Goal: Task Accomplishment & Management: Manage account settings

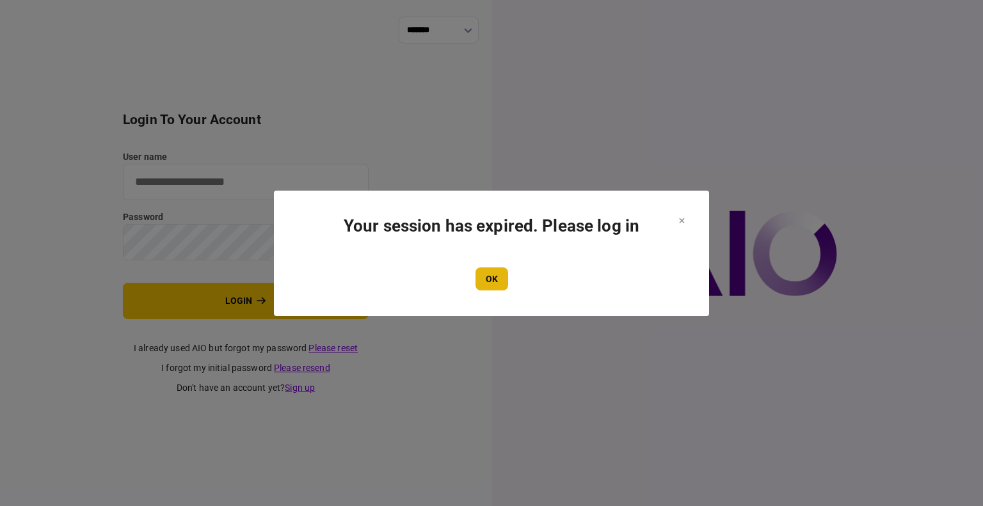
type input "****"
click at [494, 282] on button "OK" at bounding box center [492, 279] width 33 height 23
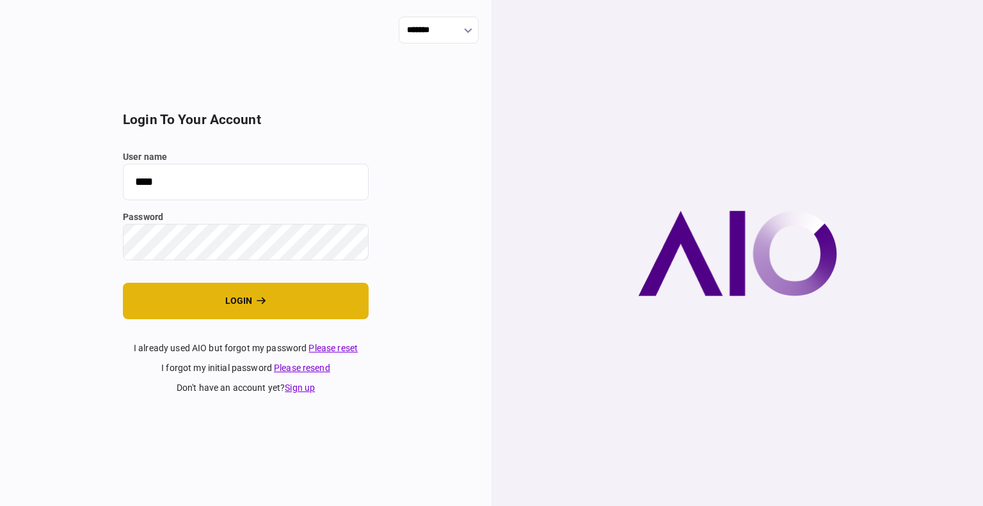
click at [272, 309] on button "login" at bounding box center [246, 301] width 246 height 36
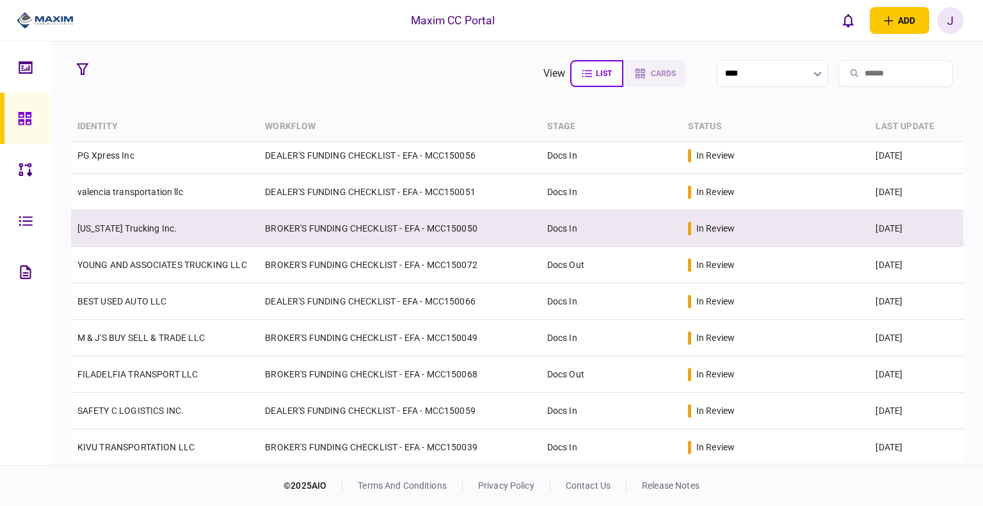
scroll to position [64, 0]
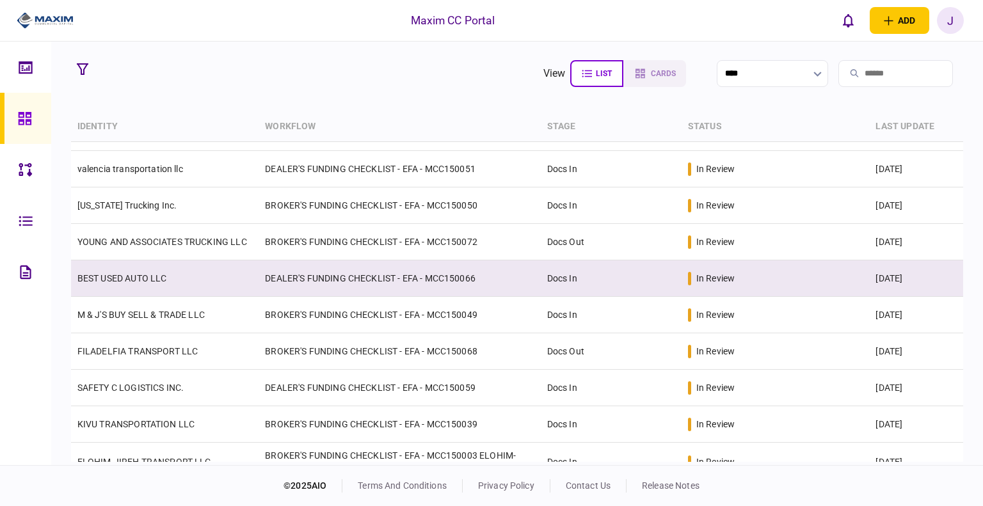
click at [141, 282] on link "BEST USED AUTO LLC" at bounding box center [122, 278] width 90 height 10
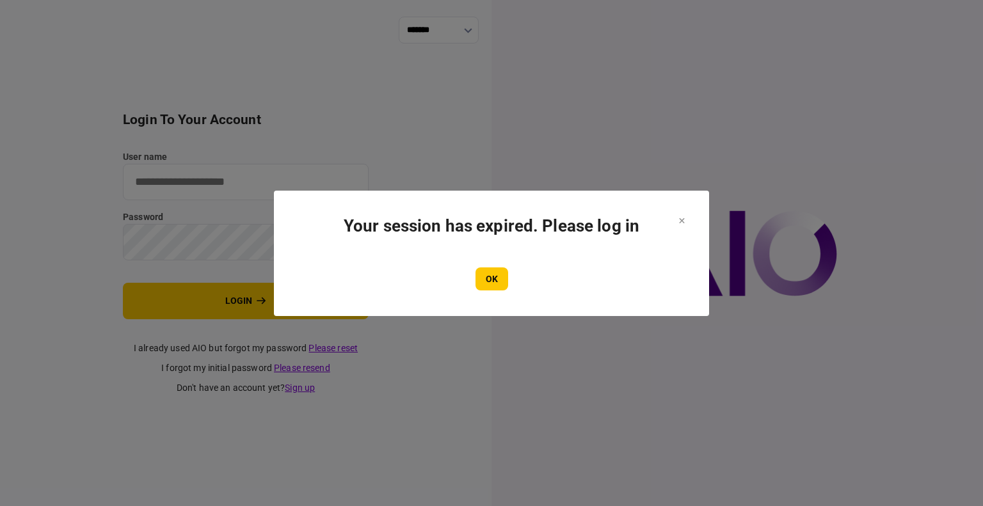
type input "****"
click at [496, 278] on button "OK" at bounding box center [492, 279] width 33 height 23
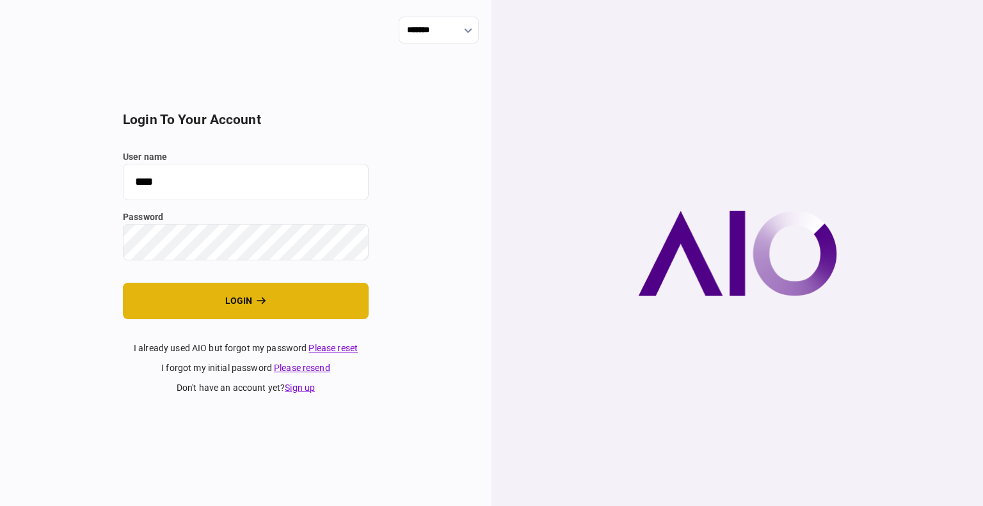
click at [223, 291] on button "login" at bounding box center [246, 301] width 246 height 36
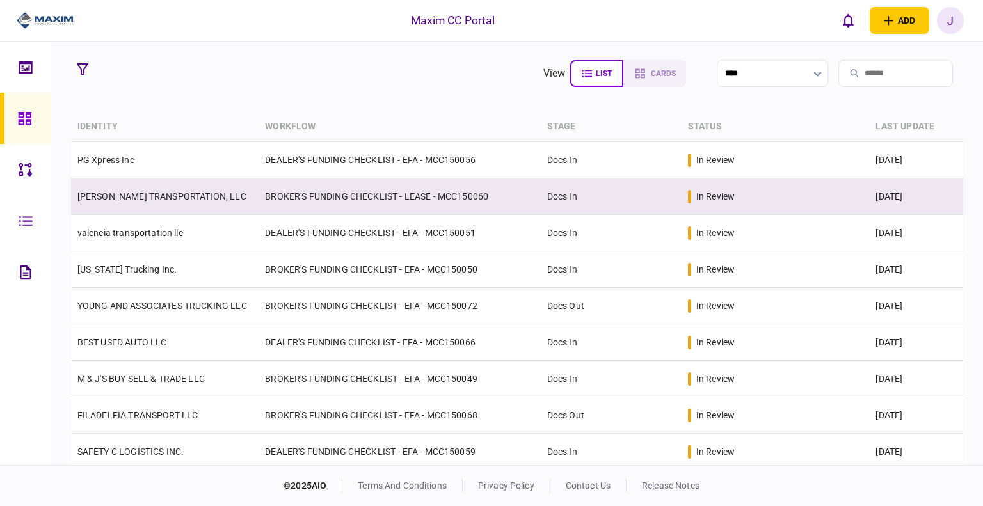
click at [140, 200] on link "KNIGHTEN TRANSPORTATION, LLC" at bounding box center [161, 196] width 169 height 10
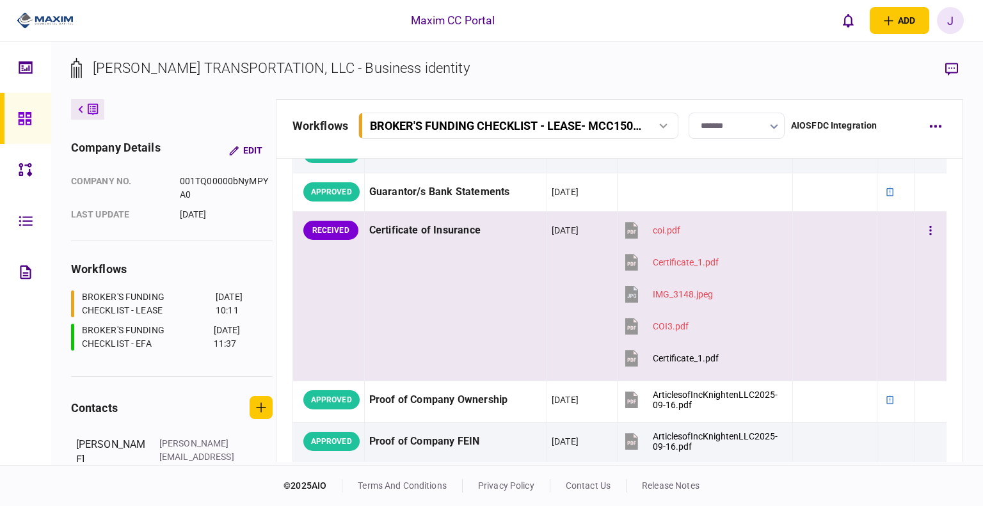
scroll to position [512, 0]
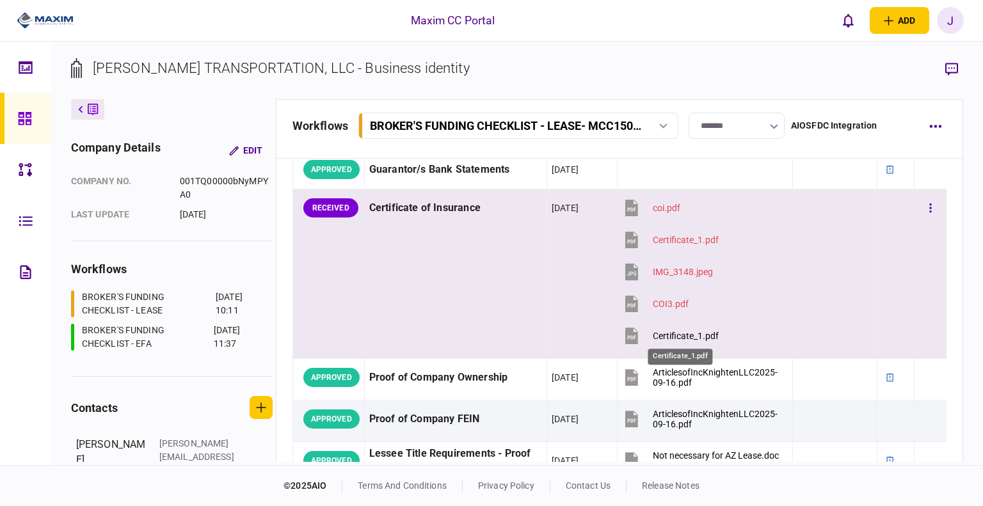
click at [674, 339] on div "Certificate_1.pdf" at bounding box center [686, 336] width 66 height 10
click at [928, 202] on button "button" at bounding box center [930, 208] width 23 height 23
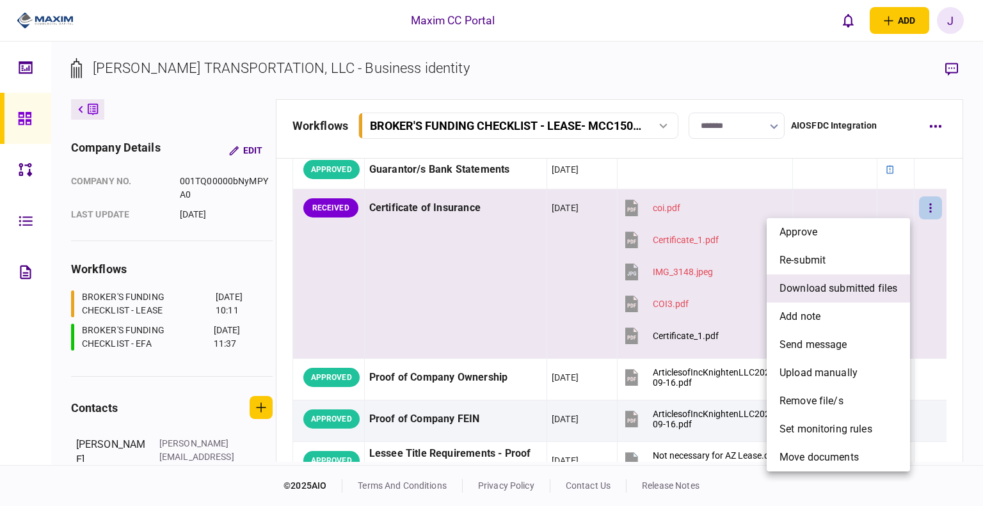
click at [836, 288] on span "download submitted files" at bounding box center [839, 288] width 118 height 15
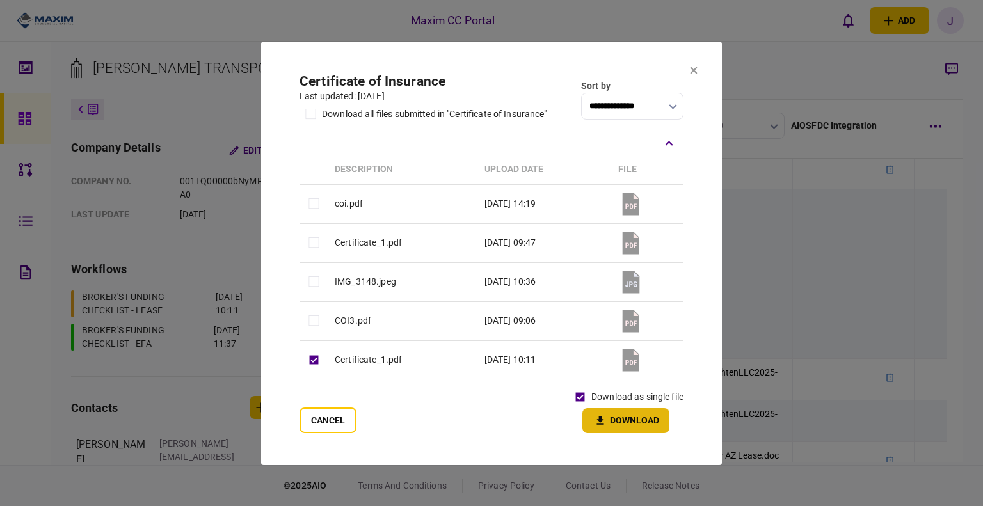
click at [621, 430] on button "Download" at bounding box center [626, 420] width 87 height 25
click at [310, 422] on button "Cancel" at bounding box center [328, 421] width 57 height 26
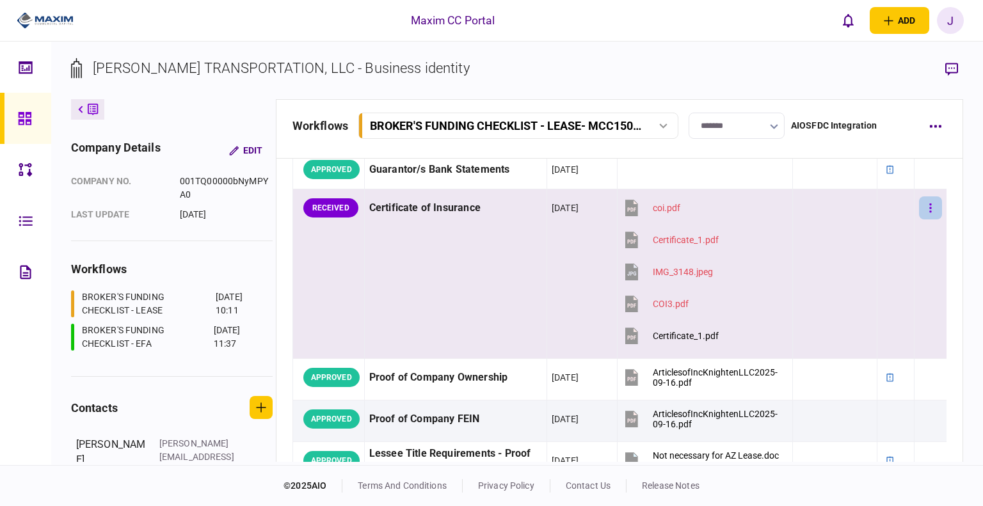
click at [930, 204] on icon "button" at bounding box center [931, 208] width 2 height 9
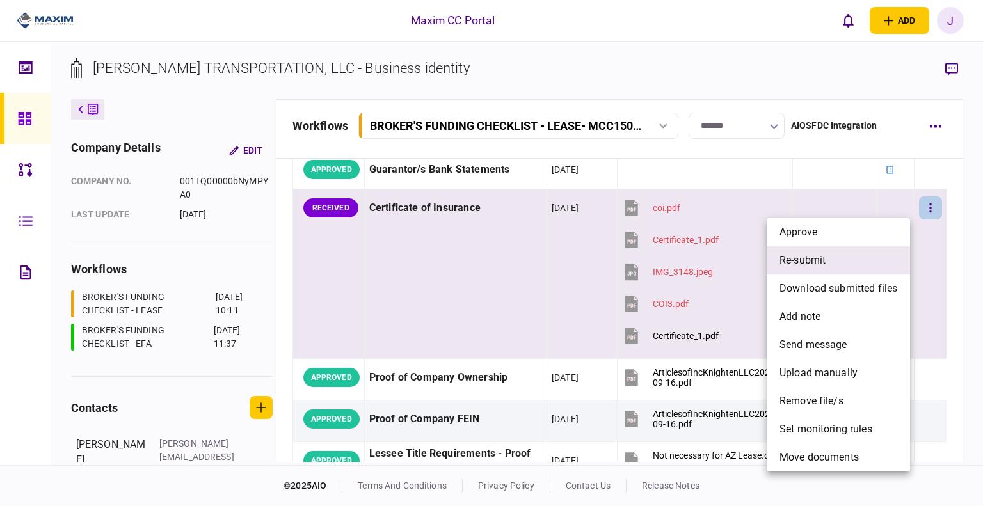
click at [836, 267] on li "re-submit" at bounding box center [838, 260] width 143 height 28
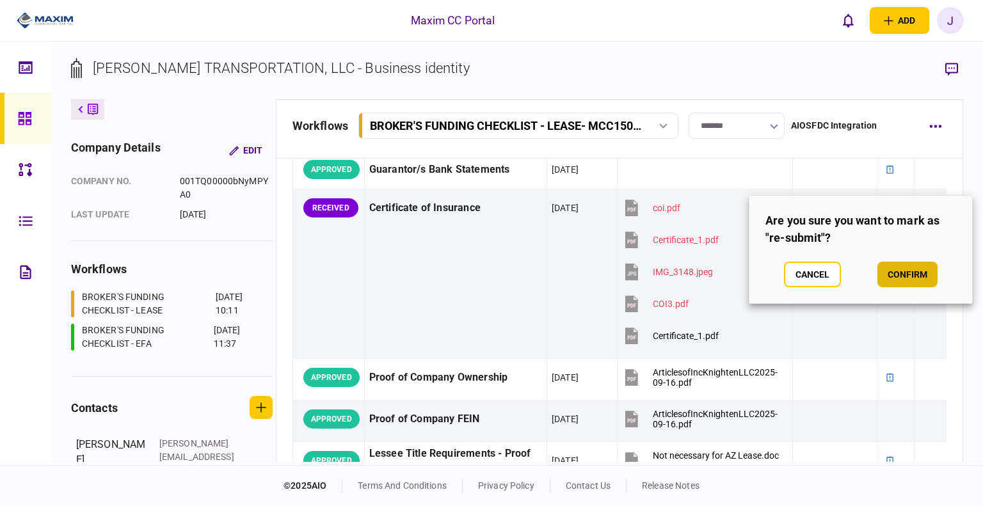
click at [901, 264] on button "confirm" at bounding box center [908, 275] width 60 height 26
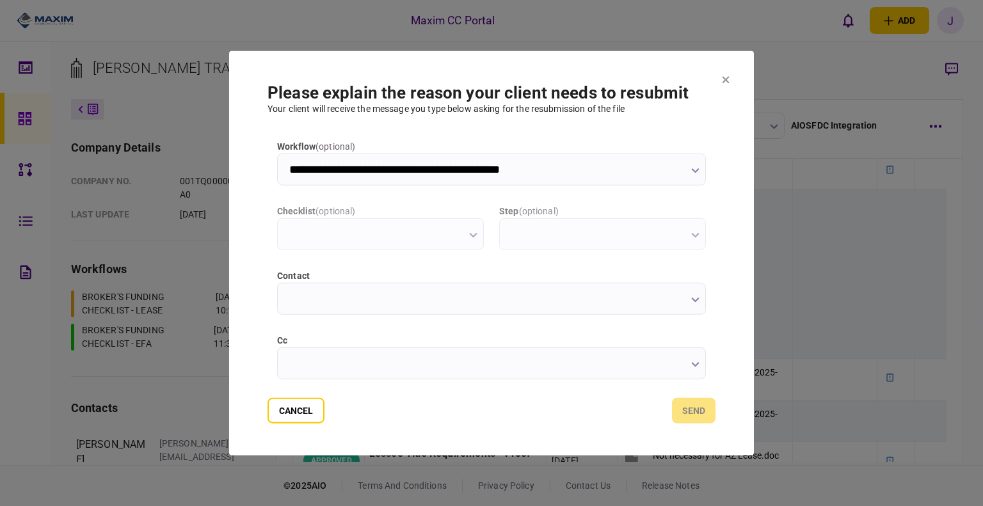
scroll to position [0, 0]
type input "**********"
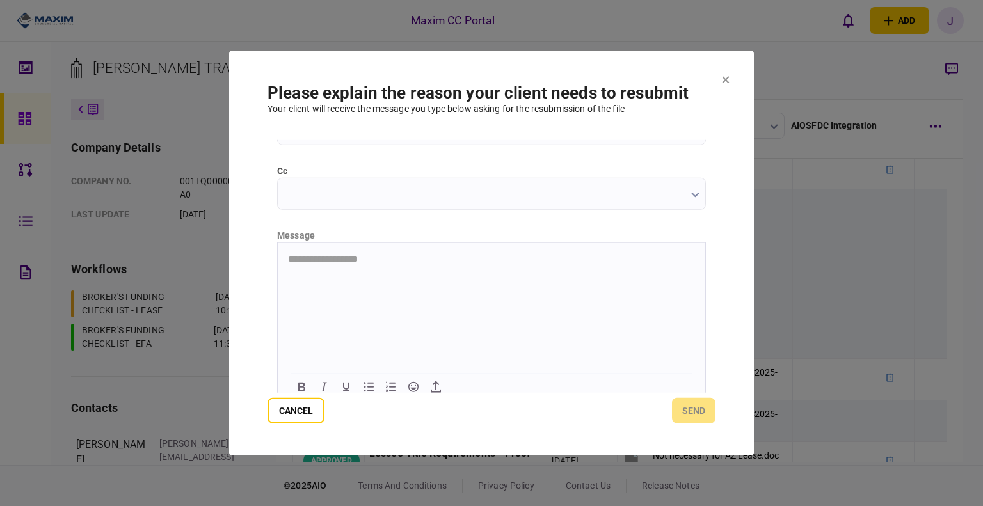
scroll to position [179, 0]
click at [319, 259] on html "**********" at bounding box center [492, 250] width 428 height 33
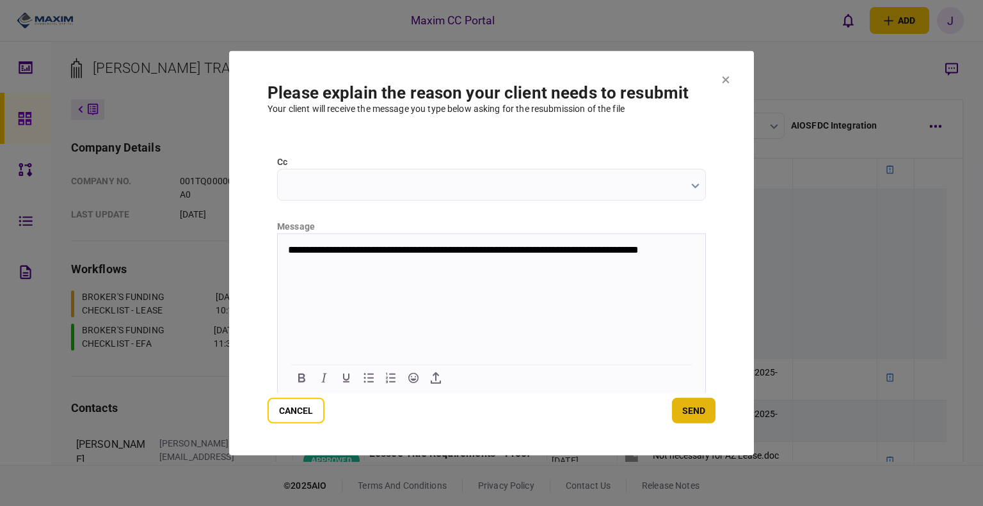
click at [697, 412] on button "send" at bounding box center [694, 411] width 44 height 26
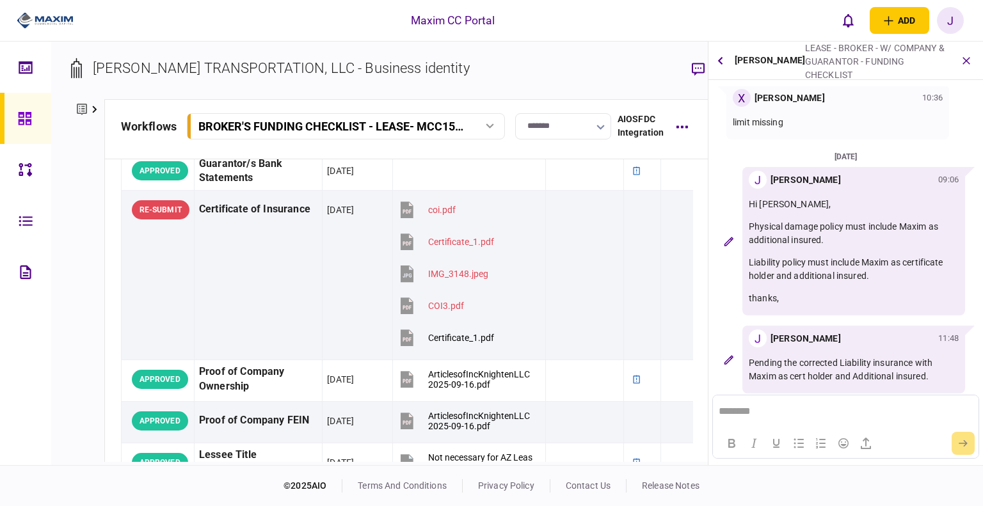
scroll to position [356, 0]
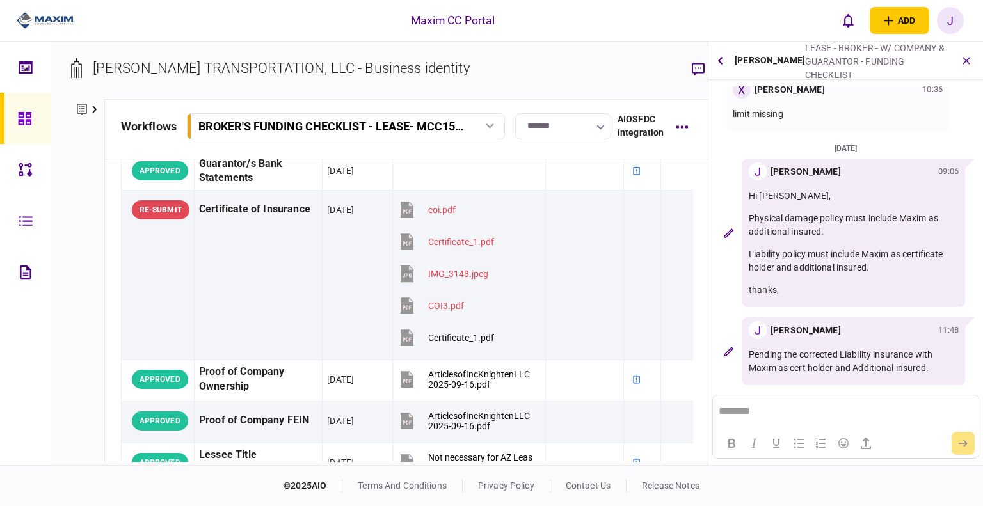
drag, startPoint x: 17, startPoint y: 120, endPoint x: 3, endPoint y: 117, distance: 13.8
click at [17, 120] on link at bounding box center [25, 118] width 51 height 51
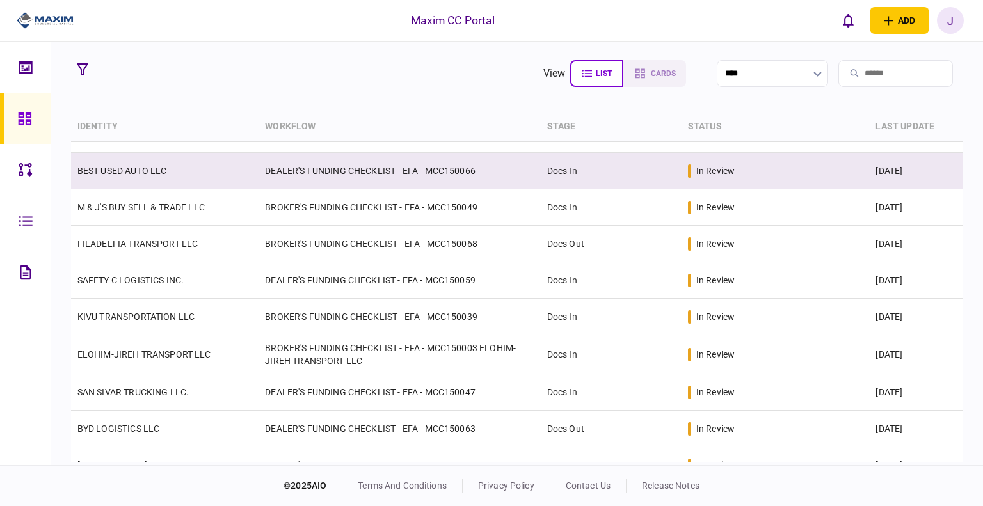
scroll to position [192, 0]
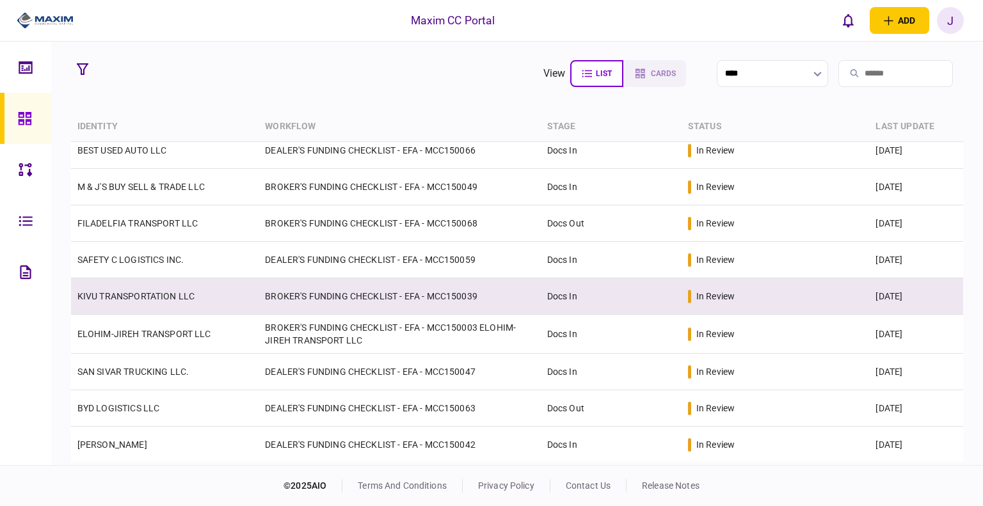
click at [150, 295] on link "KIVU TRANSPORTATION LLC" at bounding box center [135, 296] width 117 height 10
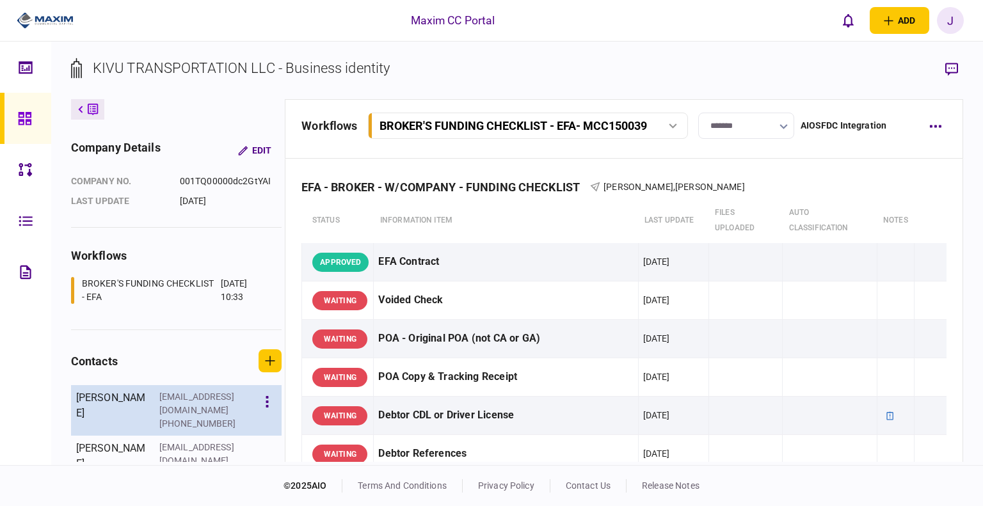
scroll to position [1, 0]
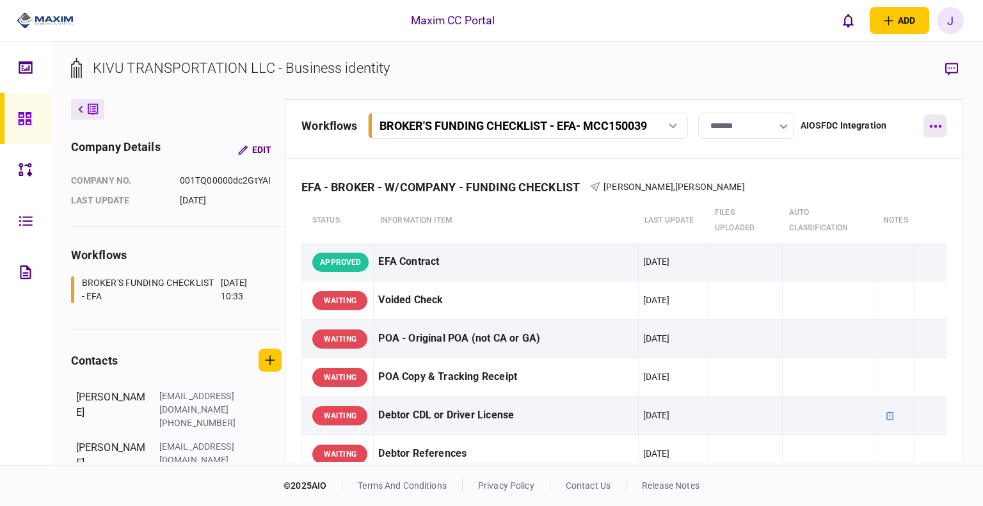
click at [935, 128] on button "button" at bounding box center [935, 126] width 23 height 23
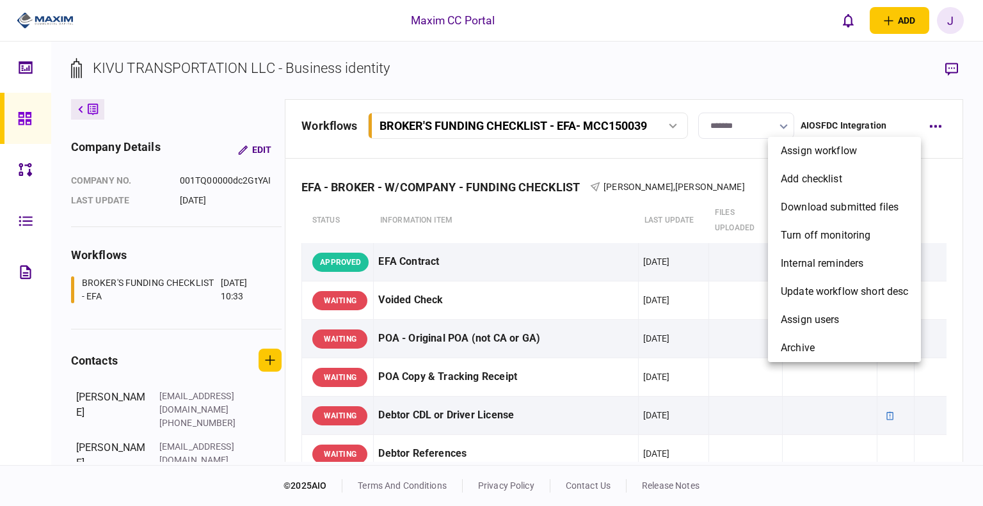
click at [857, 80] on div at bounding box center [491, 253] width 983 height 506
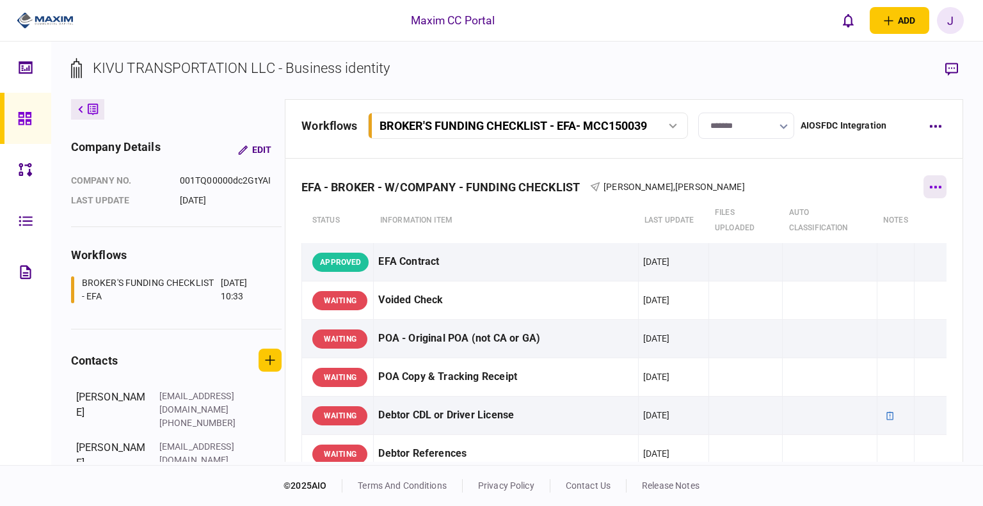
click at [927, 191] on button "button" at bounding box center [935, 186] width 23 height 23
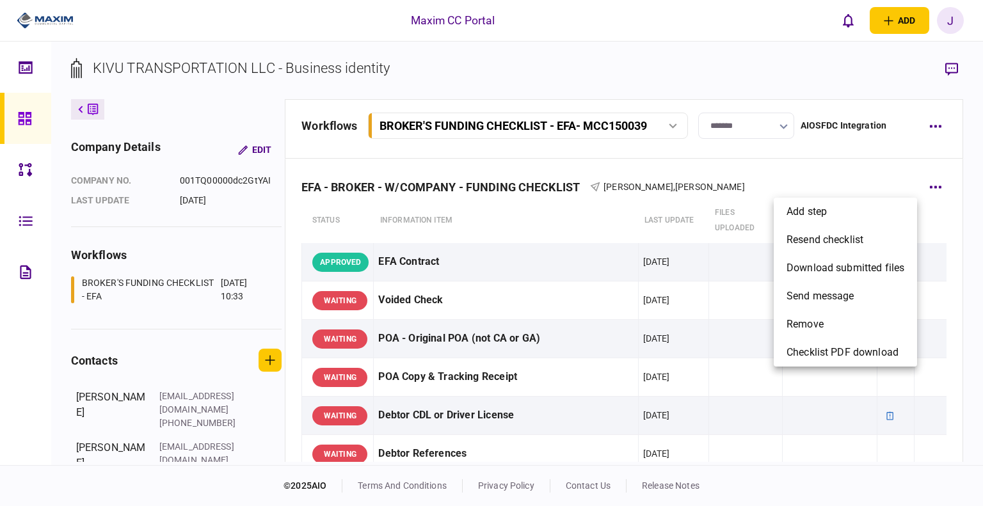
click at [731, 60] on div at bounding box center [491, 253] width 983 height 506
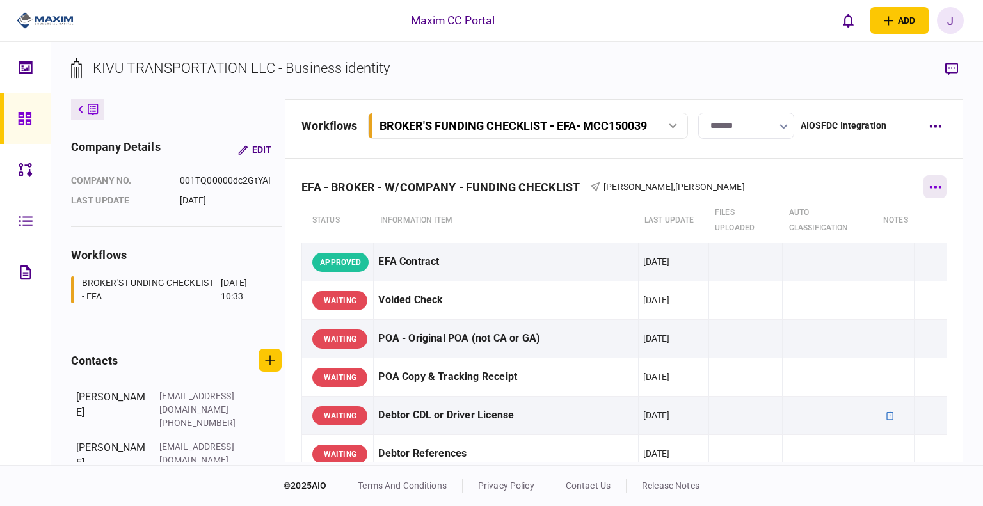
click at [924, 194] on button "button" at bounding box center [935, 186] width 23 height 23
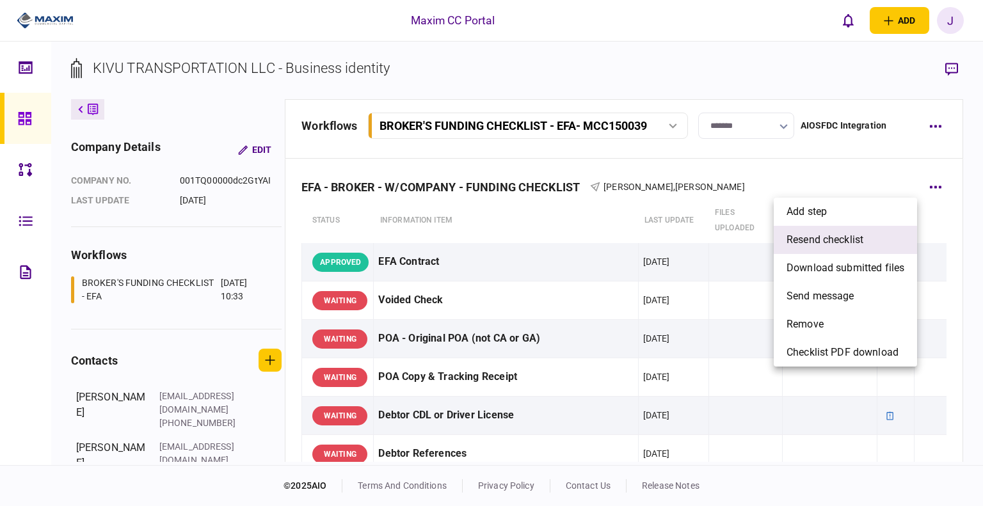
click at [854, 245] on span "resend checklist" at bounding box center [825, 239] width 77 height 15
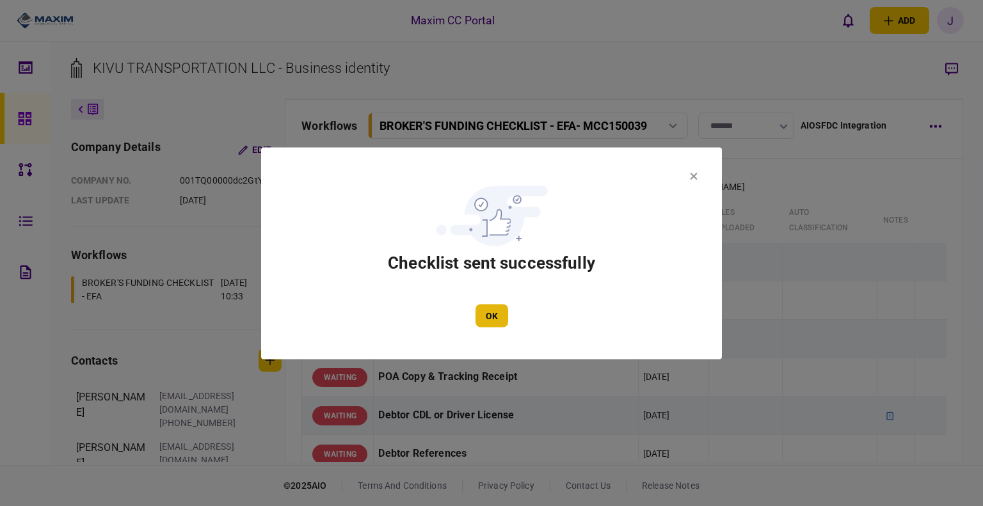
click at [488, 316] on button "OK" at bounding box center [492, 315] width 33 height 23
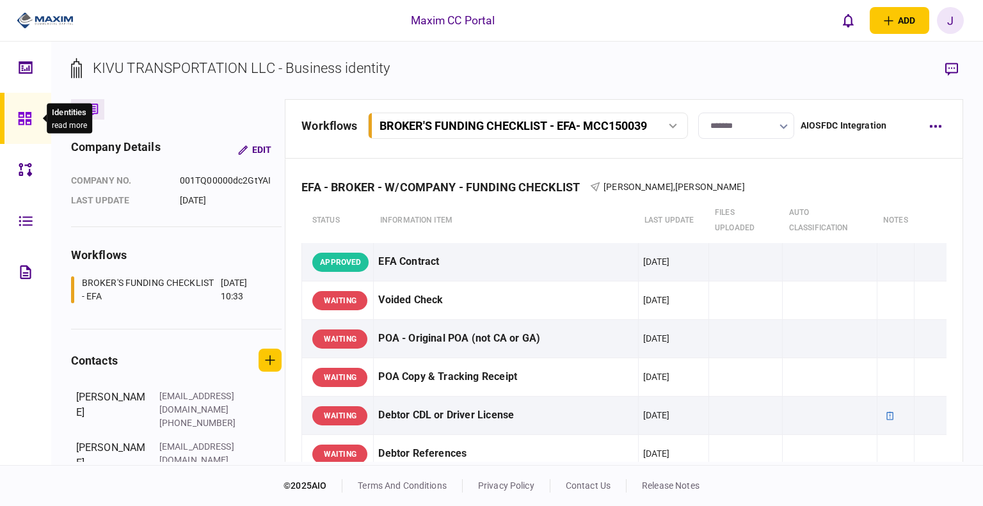
click at [18, 113] on icon at bounding box center [24, 118] width 13 height 13
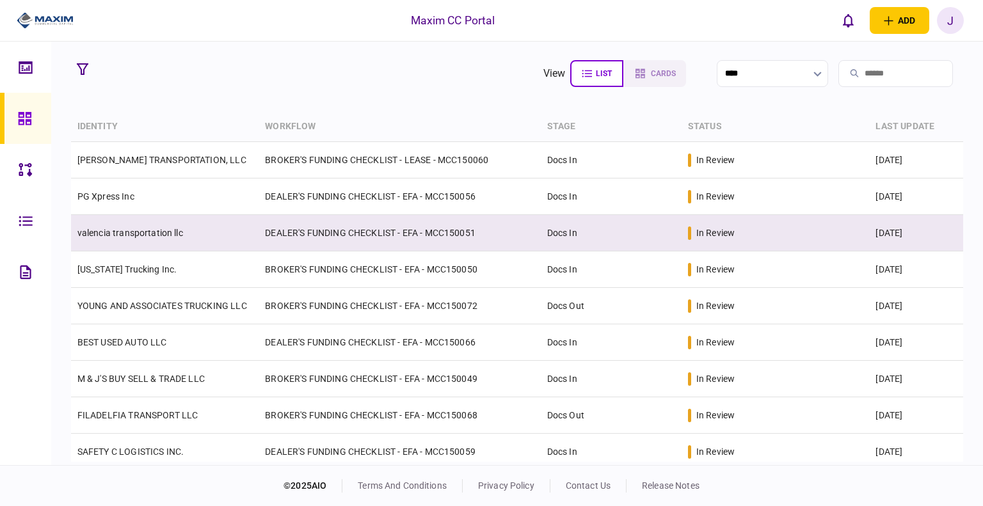
click at [136, 243] on td "valencia transportation llc" at bounding box center [165, 233] width 188 height 36
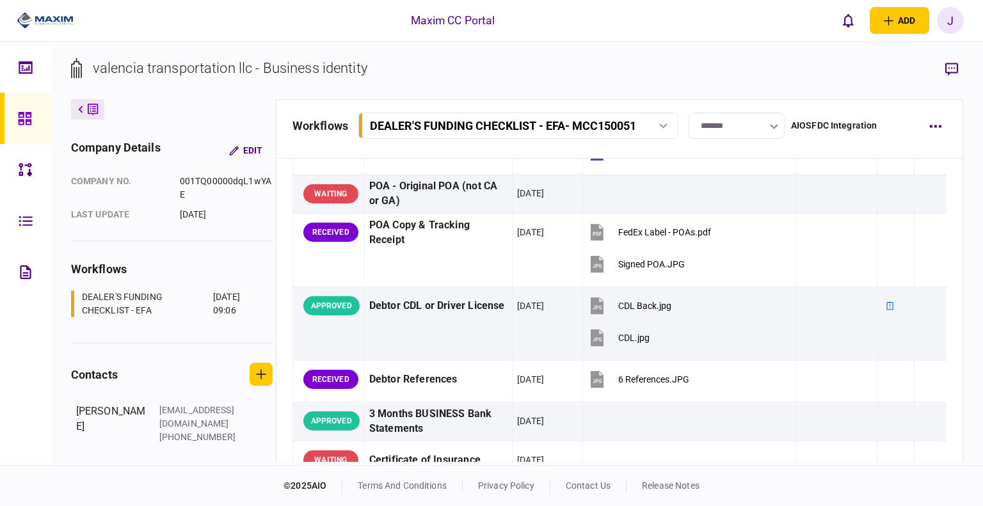
scroll to position [162, 0]
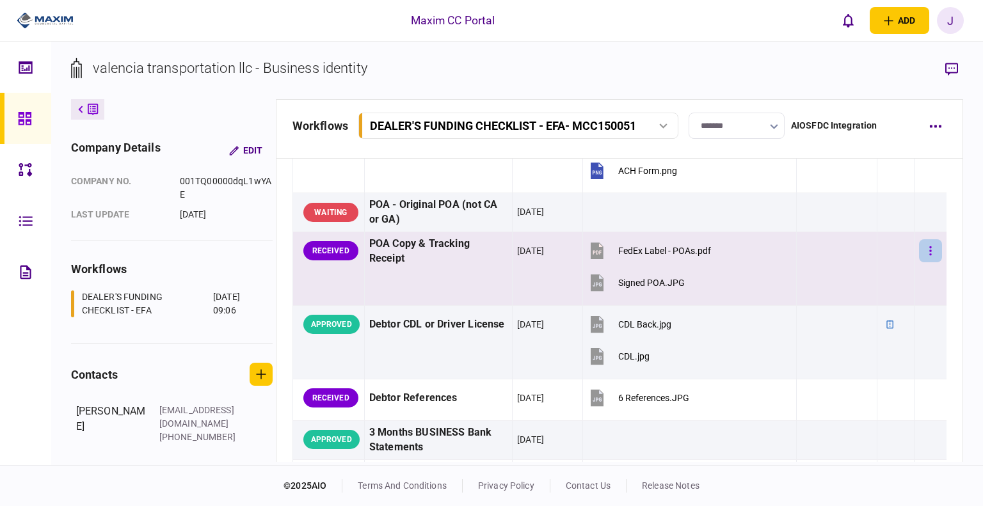
click at [928, 248] on button "button" at bounding box center [930, 250] width 23 height 23
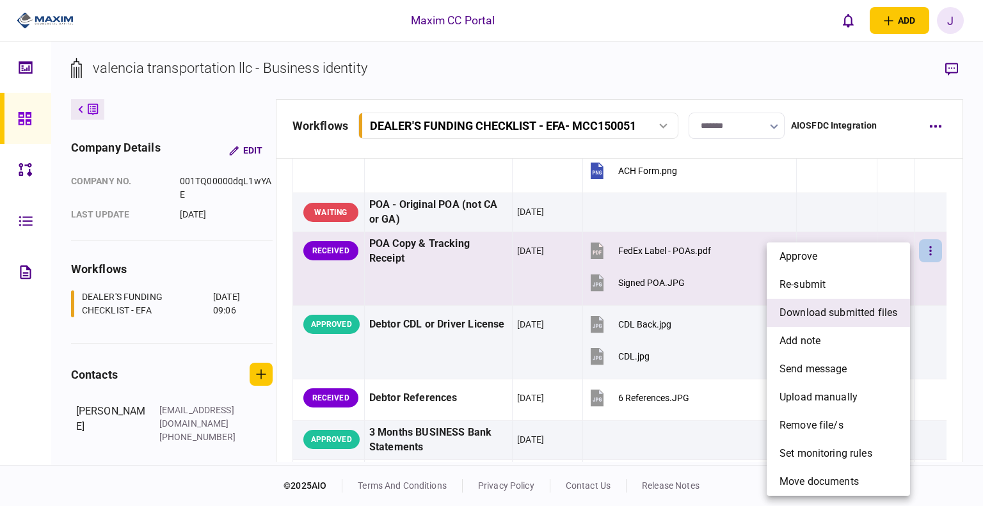
click at [853, 314] on span "download submitted files" at bounding box center [839, 312] width 118 height 15
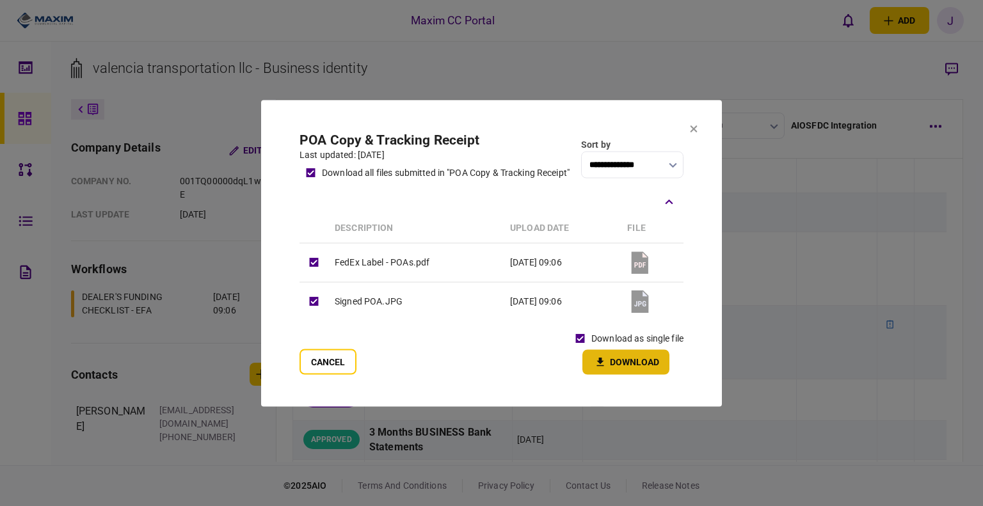
click at [616, 364] on button "Download" at bounding box center [626, 362] width 87 height 25
click at [526, 112] on section "**********" at bounding box center [491, 253] width 461 height 307
click at [693, 129] on icon at bounding box center [694, 129] width 8 height 8
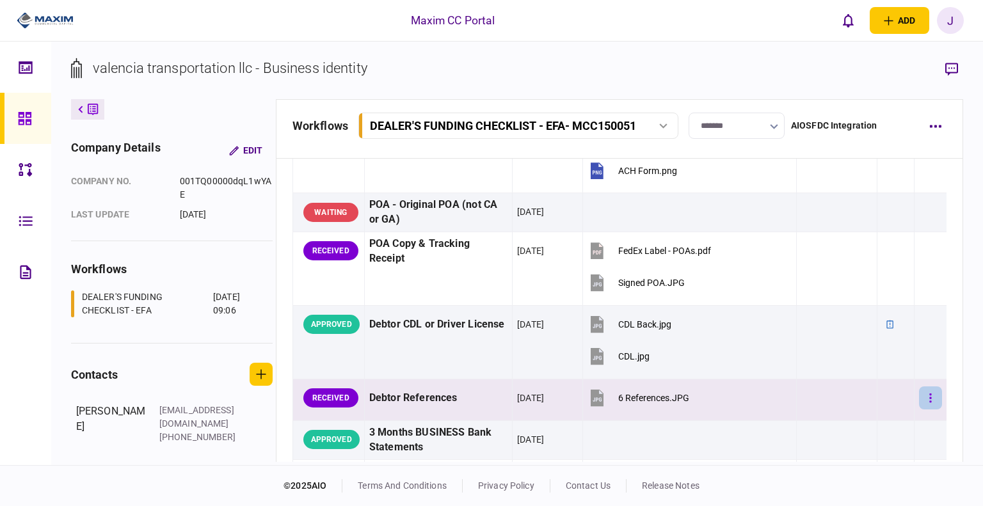
click at [919, 396] on button "button" at bounding box center [930, 398] width 23 height 23
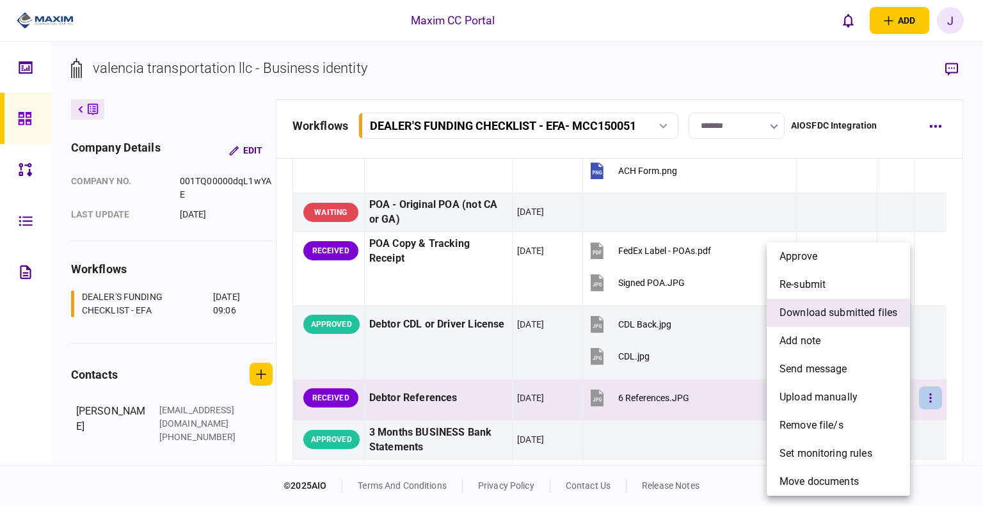
click at [812, 317] on span "download submitted files" at bounding box center [839, 312] width 118 height 15
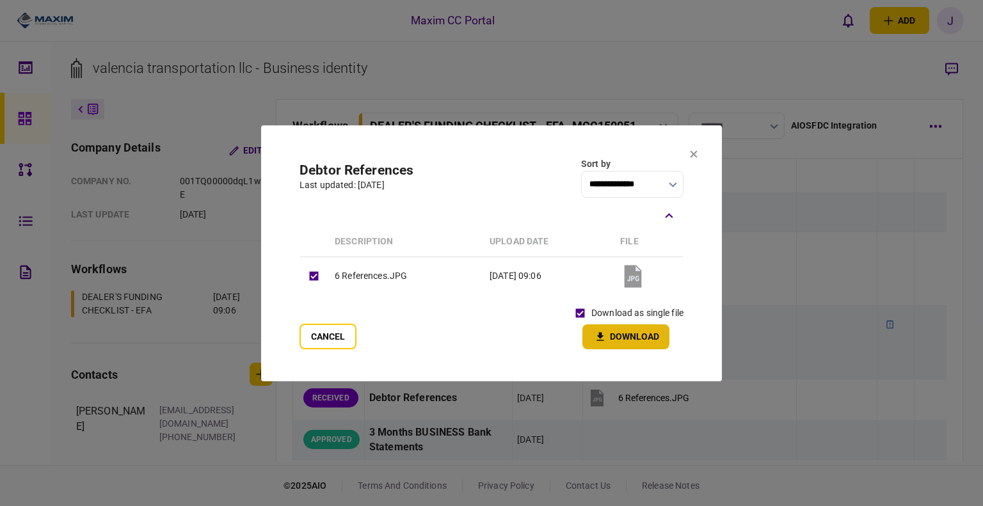
drag, startPoint x: 618, startPoint y: 331, endPoint x: 627, endPoint y: 342, distance: 14.5
click at [619, 332] on button "Download" at bounding box center [626, 337] width 87 height 25
drag, startPoint x: 327, startPoint y: 329, endPoint x: 349, endPoint y: 329, distance: 22.4
click at [327, 329] on button "Cancel" at bounding box center [328, 337] width 57 height 26
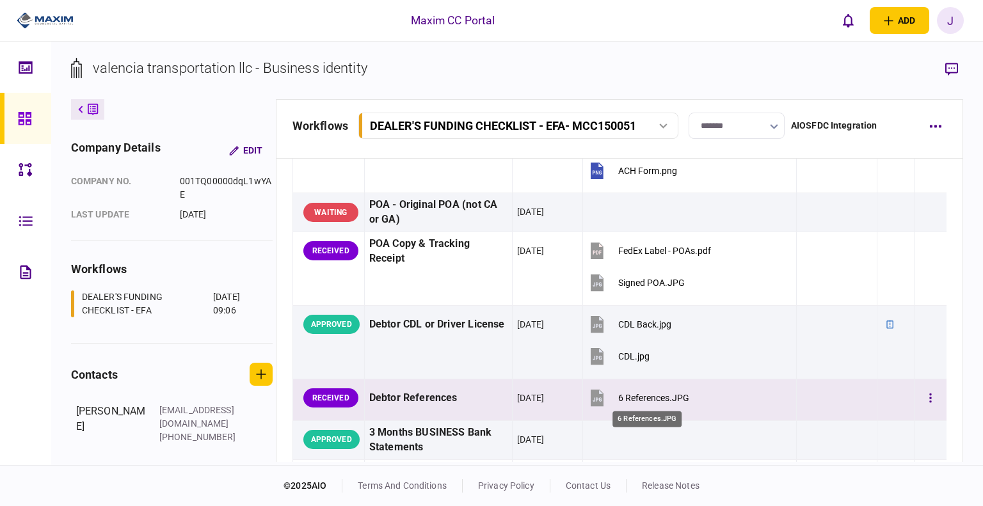
click at [635, 401] on div "6 References.JPG" at bounding box center [653, 398] width 71 height 10
click at [919, 394] on button "button" at bounding box center [930, 398] width 23 height 23
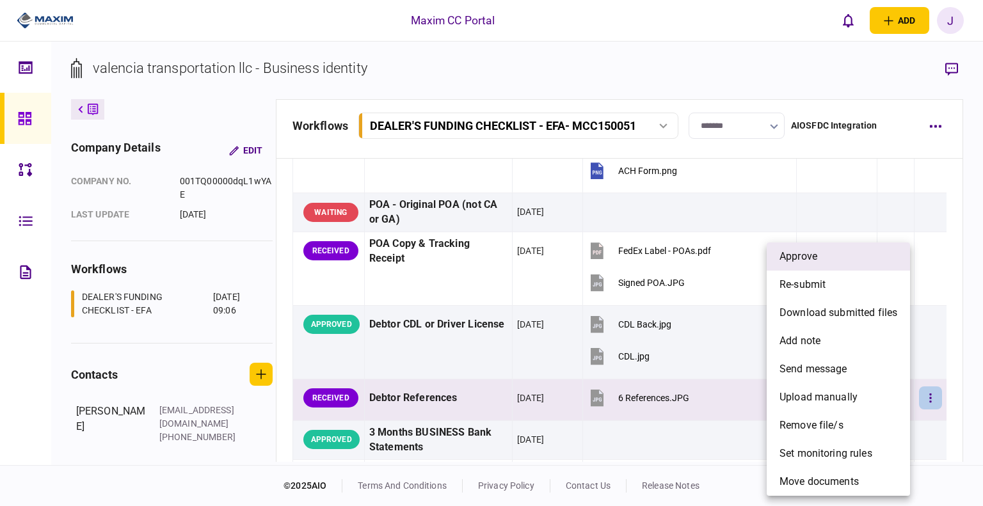
click at [840, 252] on li "approve" at bounding box center [838, 257] width 143 height 28
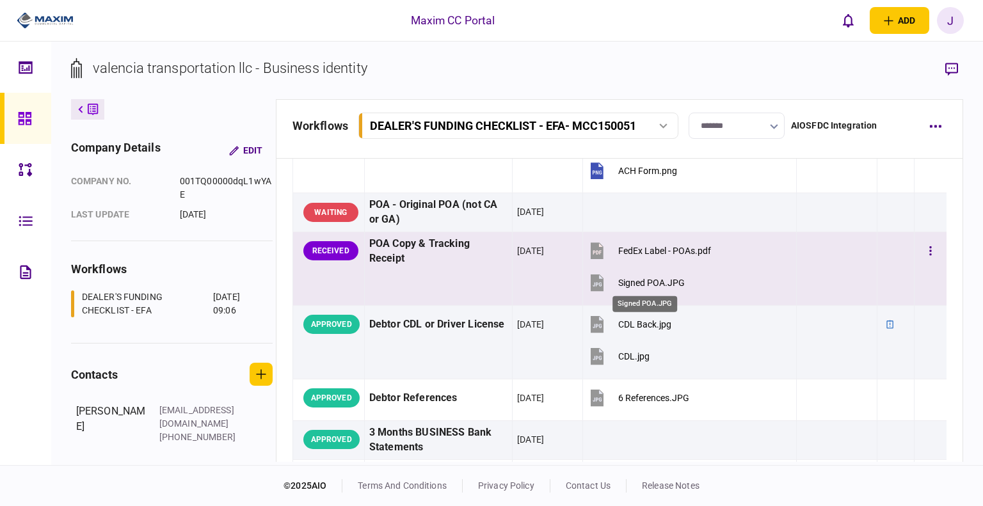
click at [627, 281] on div "Signed POA.JPG" at bounding box center [651, 283] width 67 height 10
click at [919, 246] on button "button" at bounding box center [930, 250] width 23 height 23
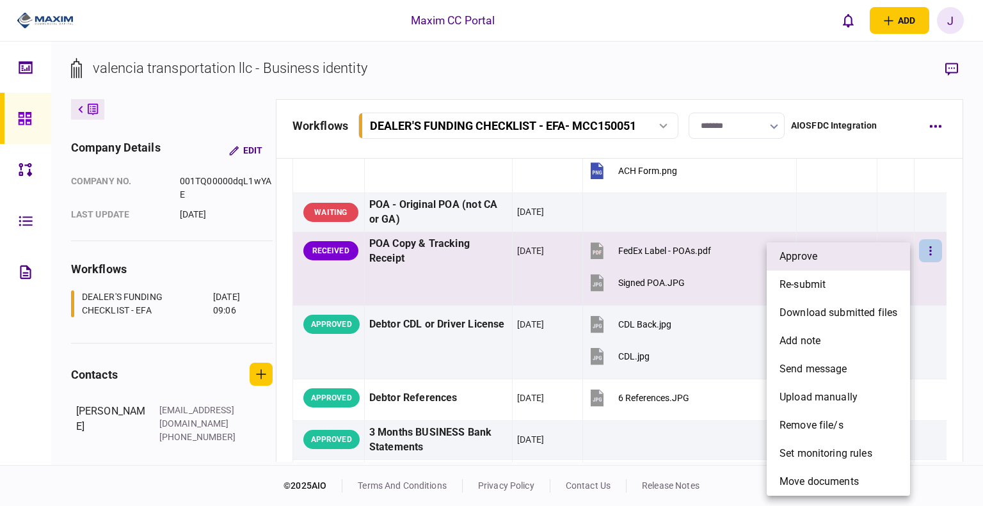
click at [789, 262] on span "approve" at bounding box center [799, 256] width 38 height 15
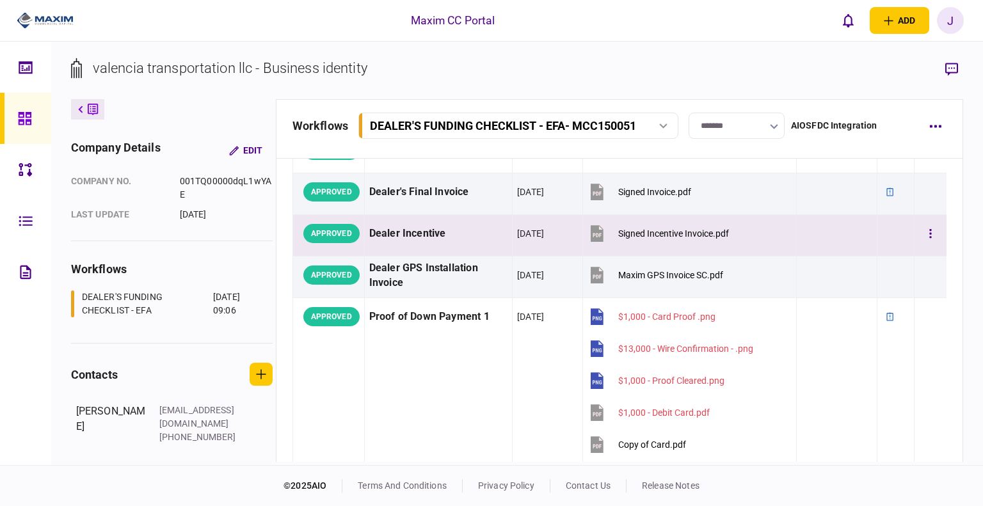
scroll to position [738, 0]
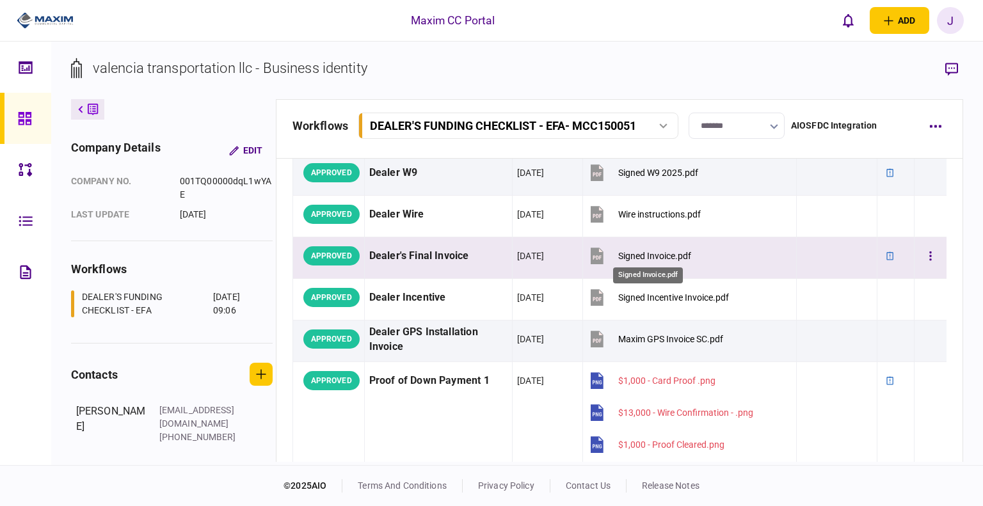
click at [668, 254] on div "Signed Invoice.pdf" at bounding box center [654, 256] width 73 height 10
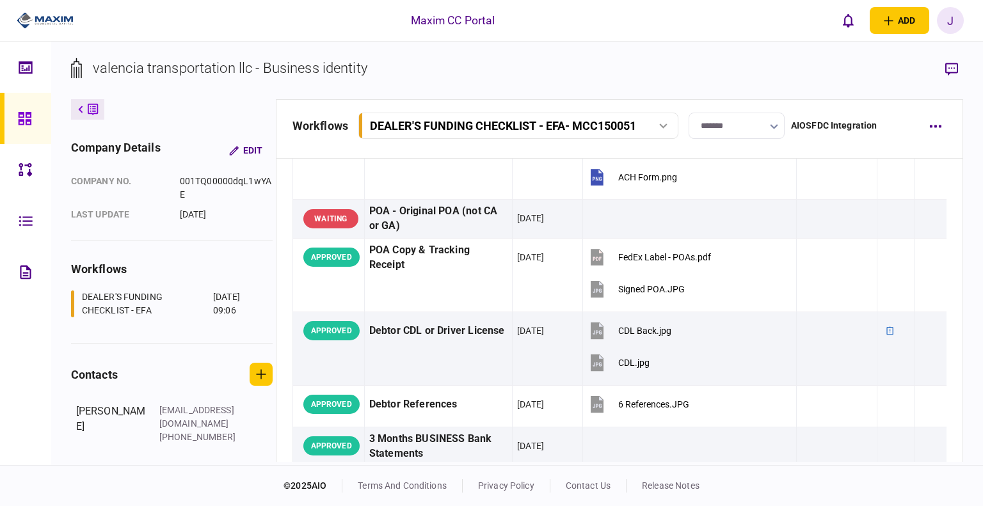
scroll to position [0, 0]
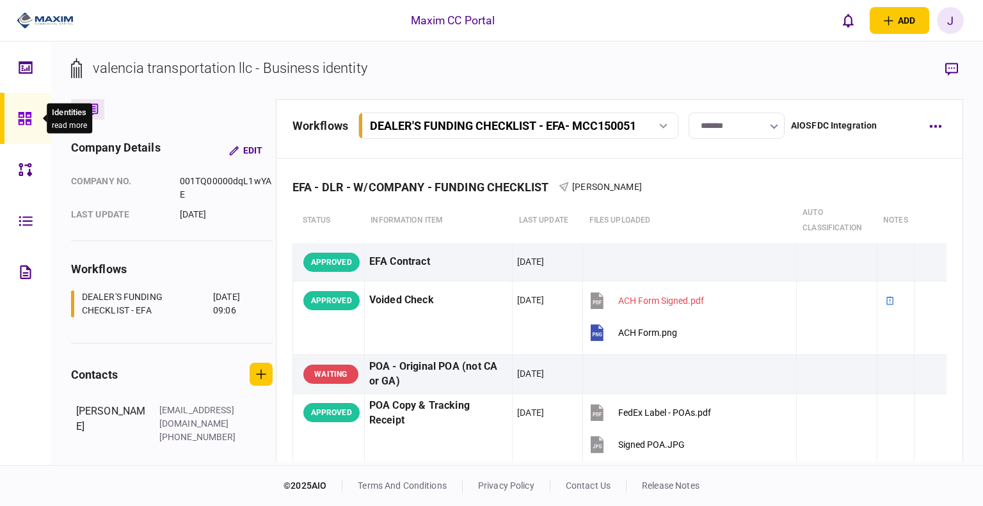
click at [37, 115] on div at bounding box center [28, 118] width 20 height 51
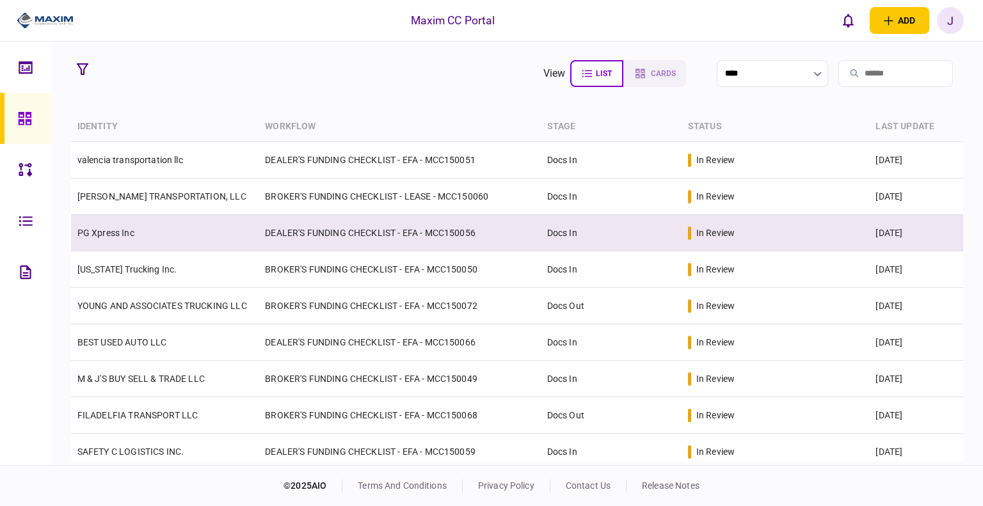
click at [99, 243] on td "PG Xpress Inc" at bounding box center [165, 233] width 188 height 36
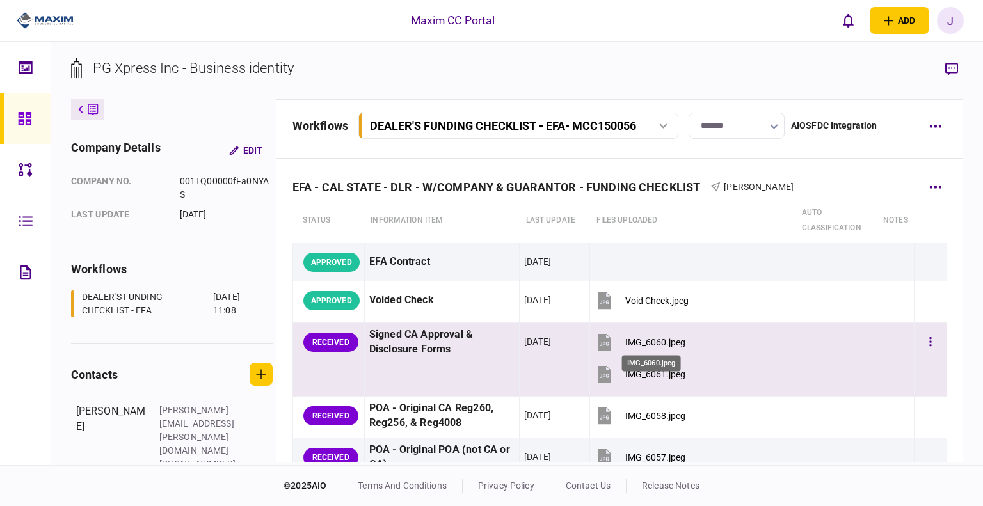
click at [656, 340] on div "IMG_6060.jpeg" at bounding box center [656, 342] width 60 height 10
click at [636, 374] on div "IMG_6061.jpeg" at bounding box center [656, 374] width 60 height 10
click at [647, 342] on div "IMG_6060.jpeg" at bounding box center [656, 342] width 60 height 10
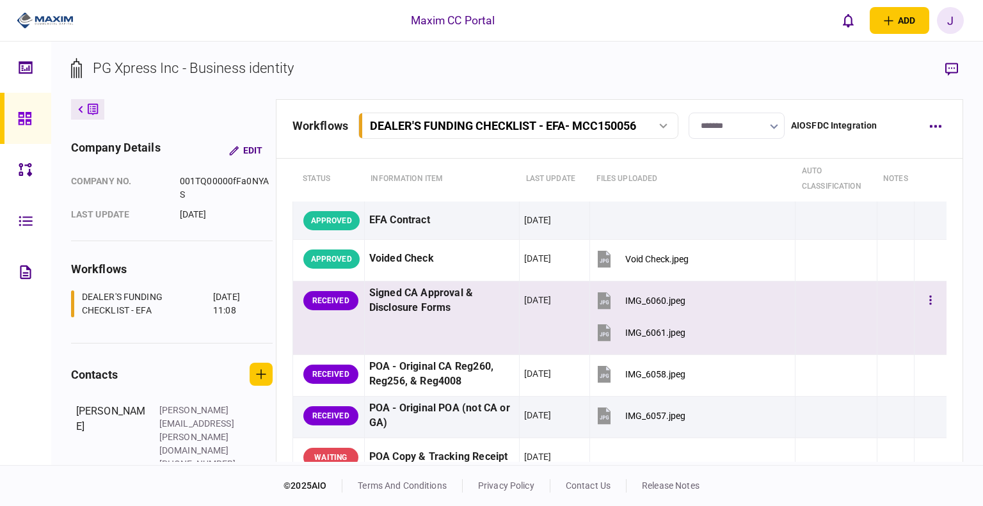
scroll to position [64, 0]
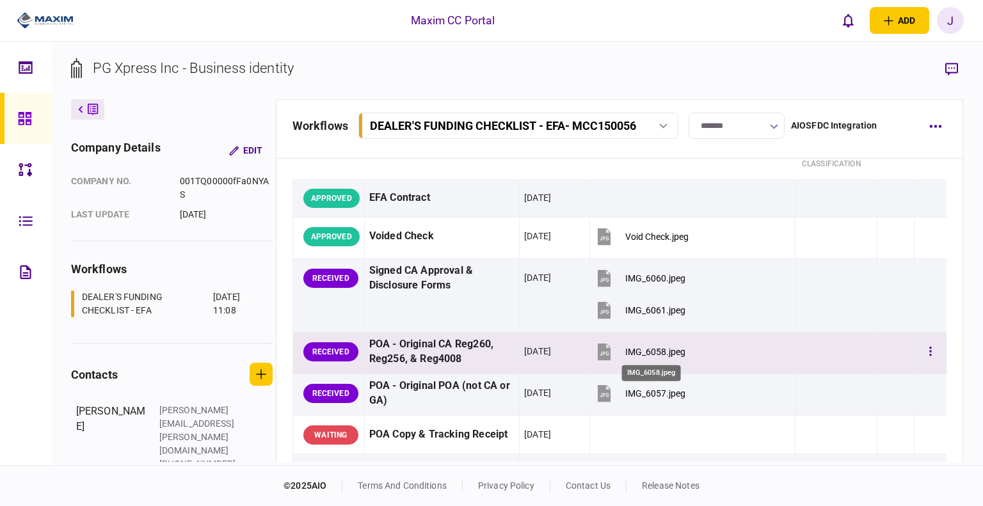
click at [652, 348] on div "IMG_6058.jpeg" at bounding box center [656, 352] width 60 height 10
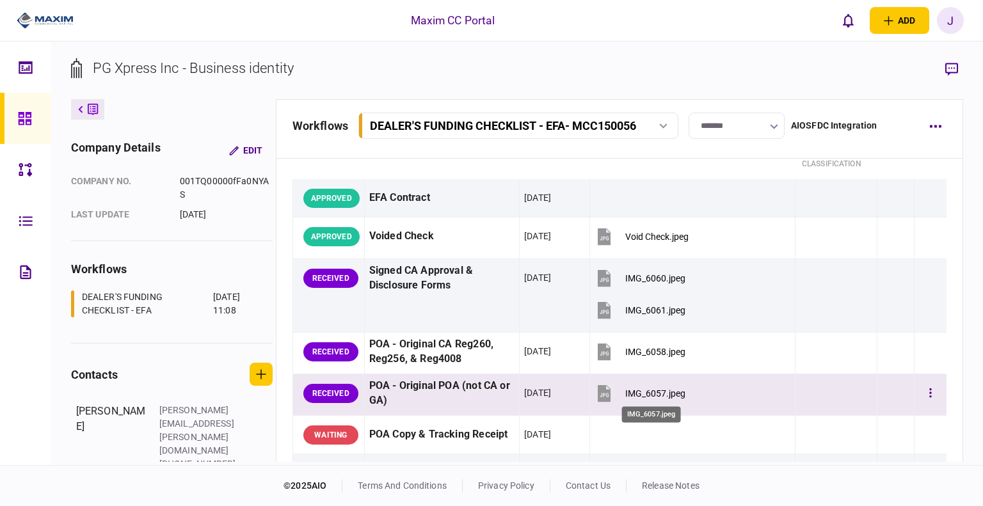
click at [643, 389] on div "IMG_6057.jpeg" at bounding box center [656, 394] width 60 height 10
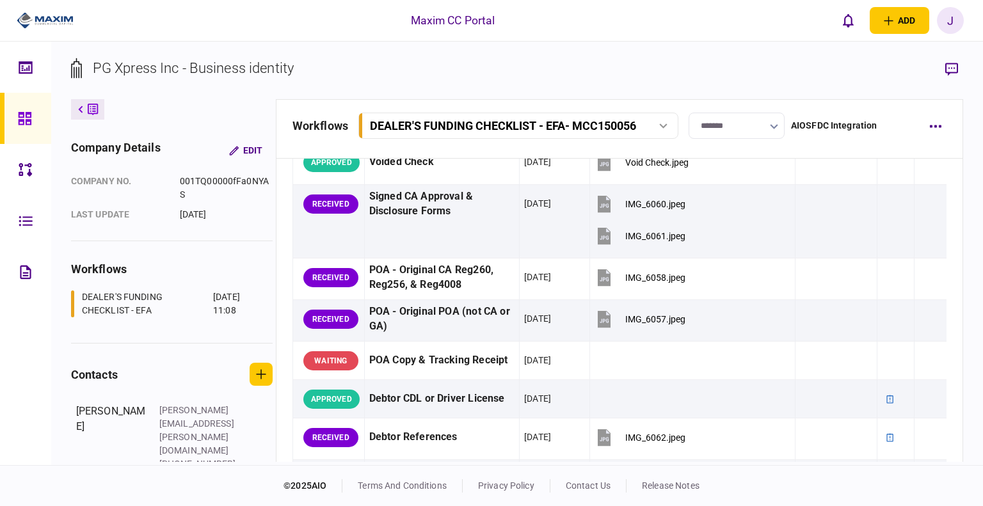
scroll to position [128, 0]
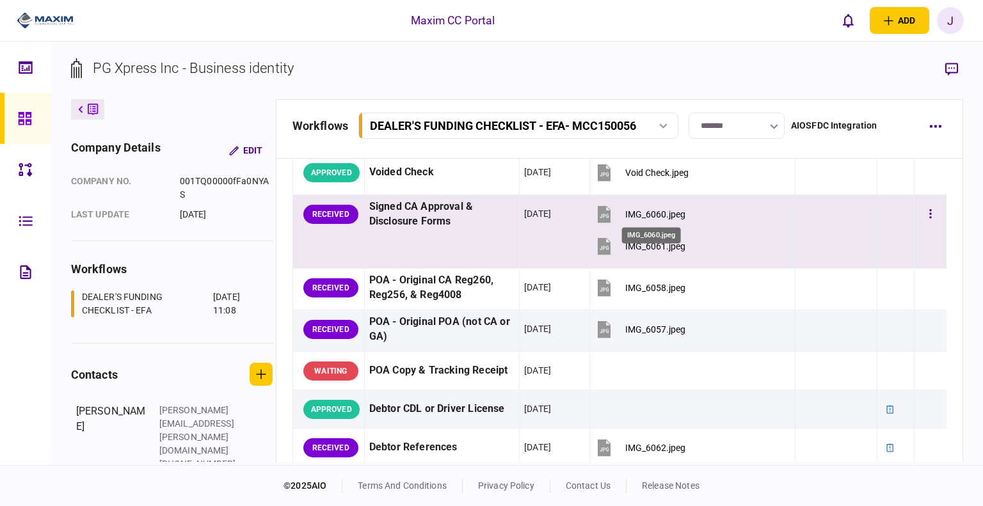
click at [638, 211] on div "IMG_6060.jpeg" at bounding box center [656, 214] width 60 height 10
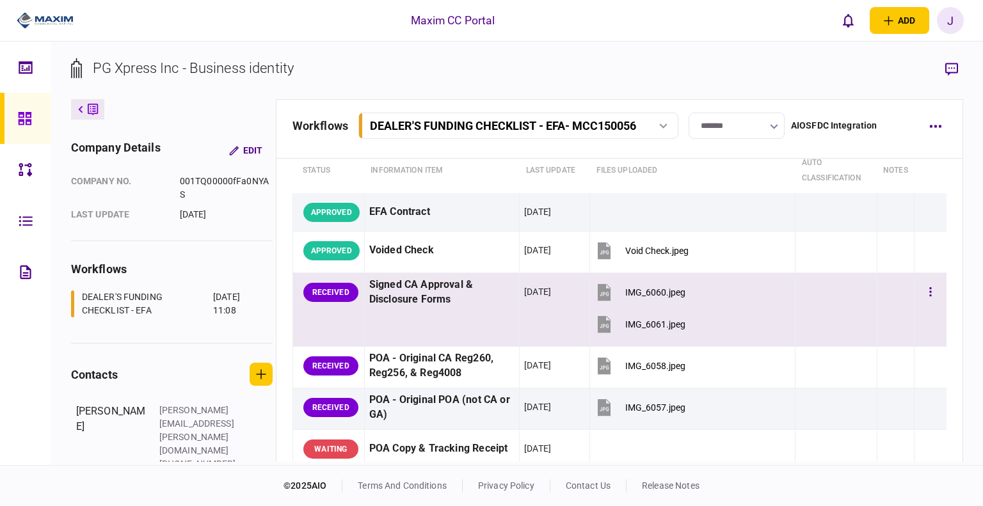
scroll to position [0, 0]
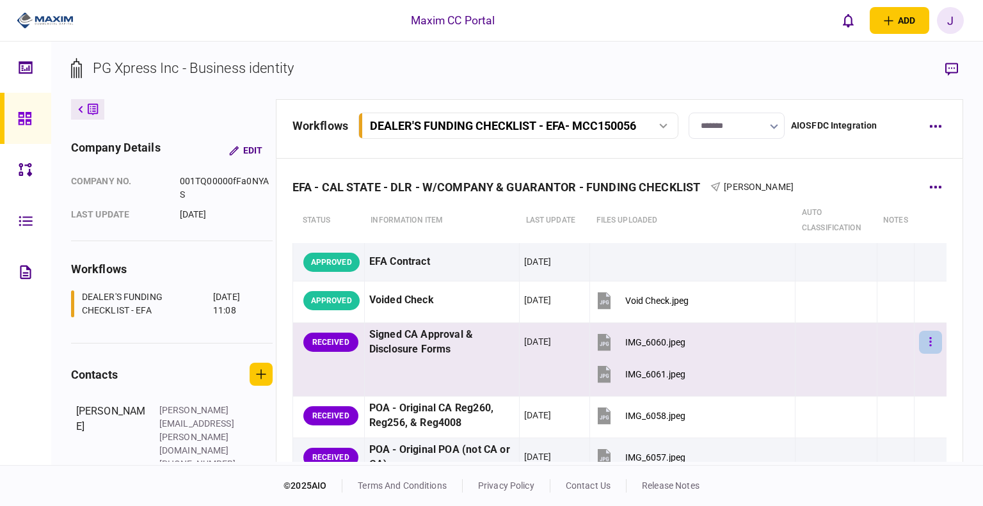
click at [919, 335] on button "button" at bounding box center [930, 342] width 23 height 23
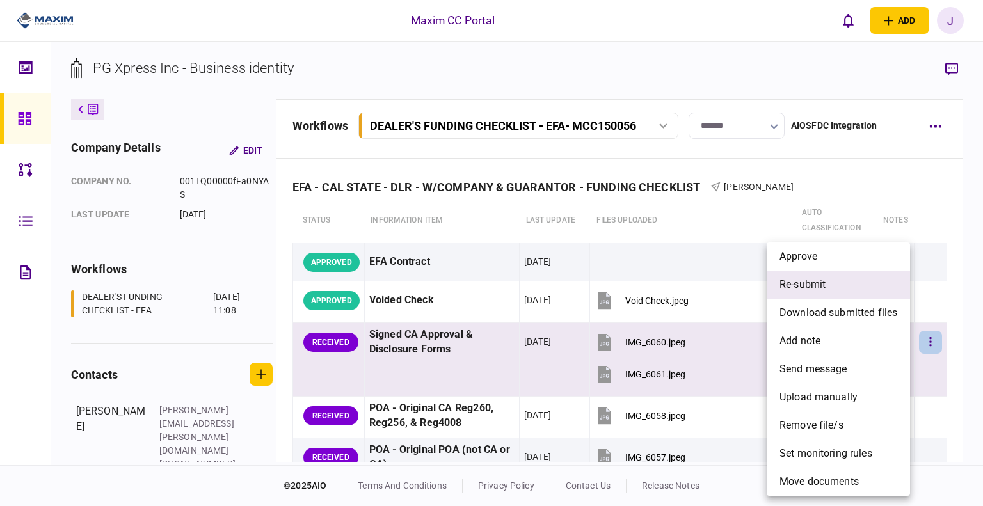
click at [819, 291] on span "re-submit" at bounding box center [803, 284] width 46 height 15
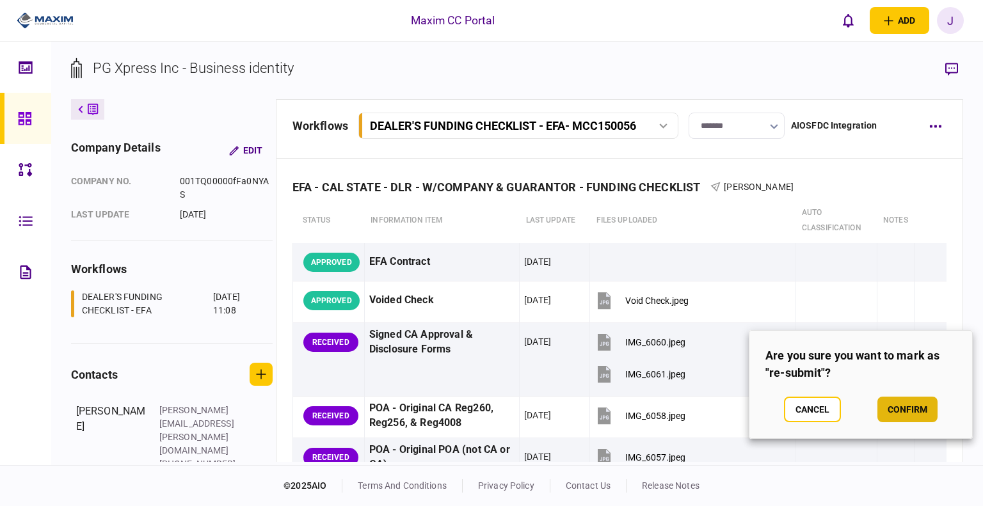
click at [901, 405] on button "confirm" at bounding box center [908, 410] width 60 height 26
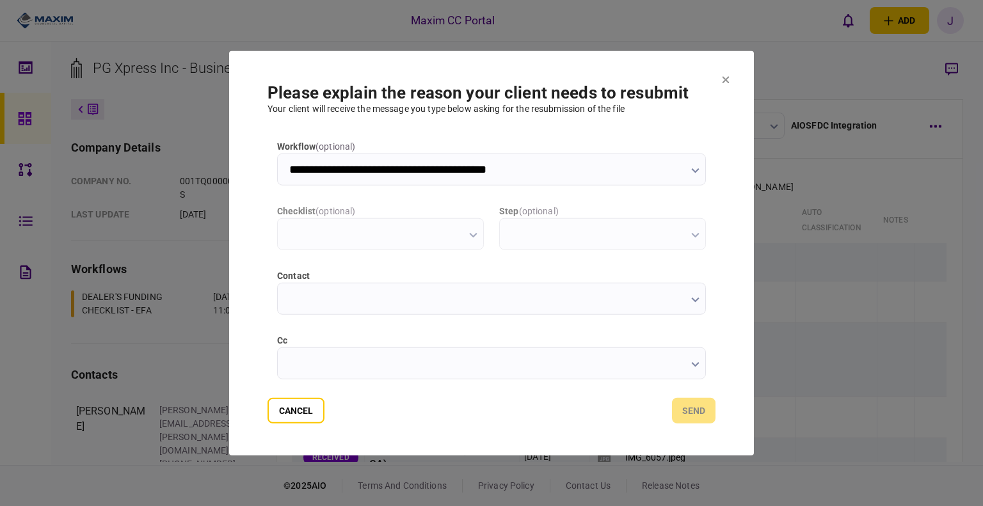
type input "**********"
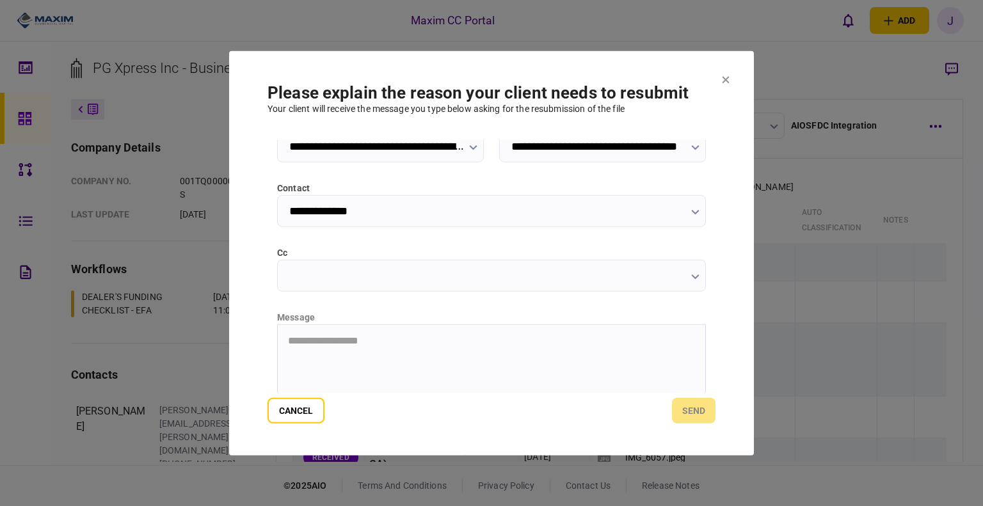
scroll to position [179, 0]
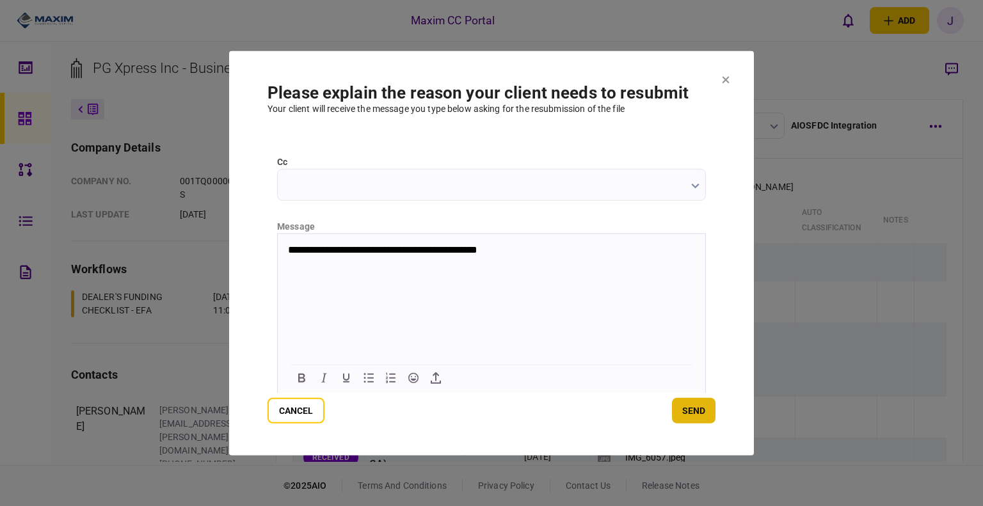
click at [692, 414] on button "send" at bounding box center [694, 411] width 44 height 26
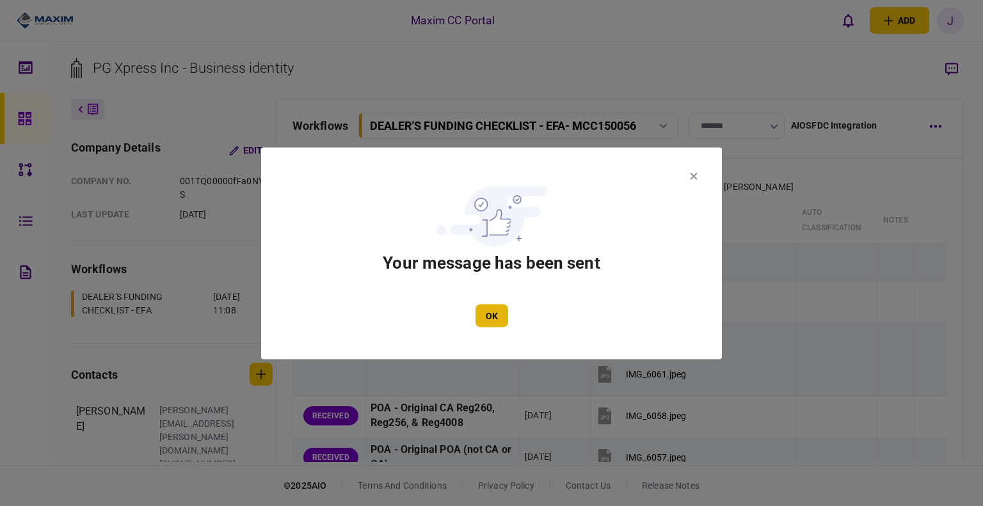
click at [486, 327] on button "OK" at bounding box center [492, 315] width 33 height 23
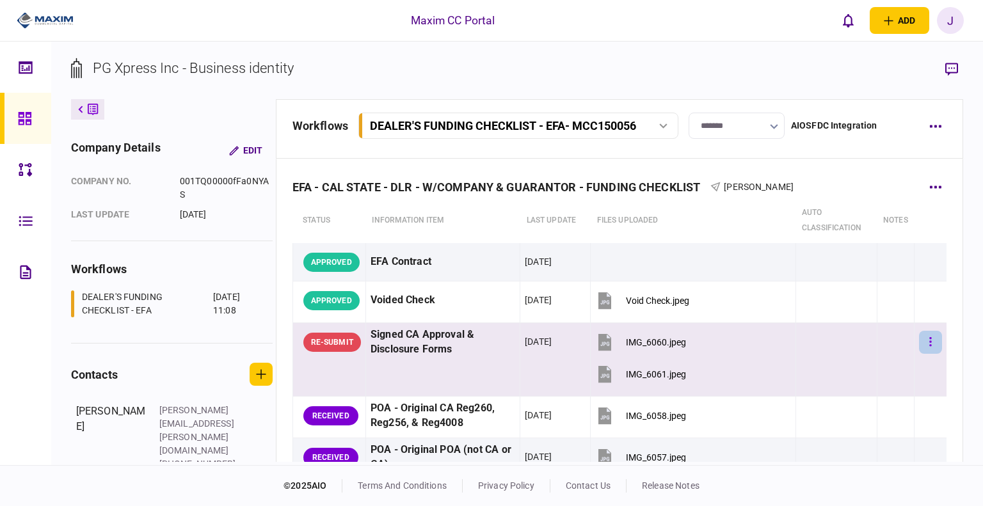
click at [927, 340] on button "button" at bounding box center [930, 342] width 23 height 23
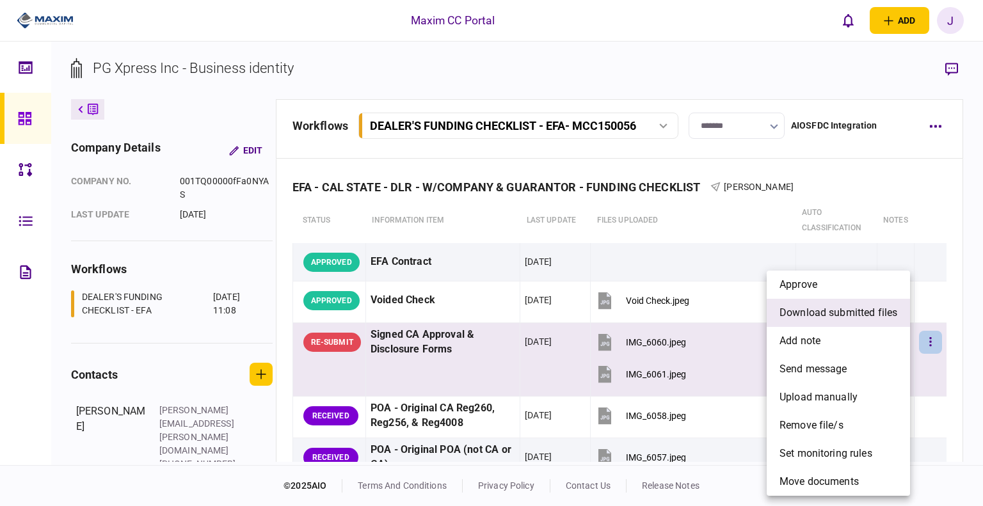
click at [859, 312] on span "download submitted files" at bounding box center [839, 312] width 118 height 15
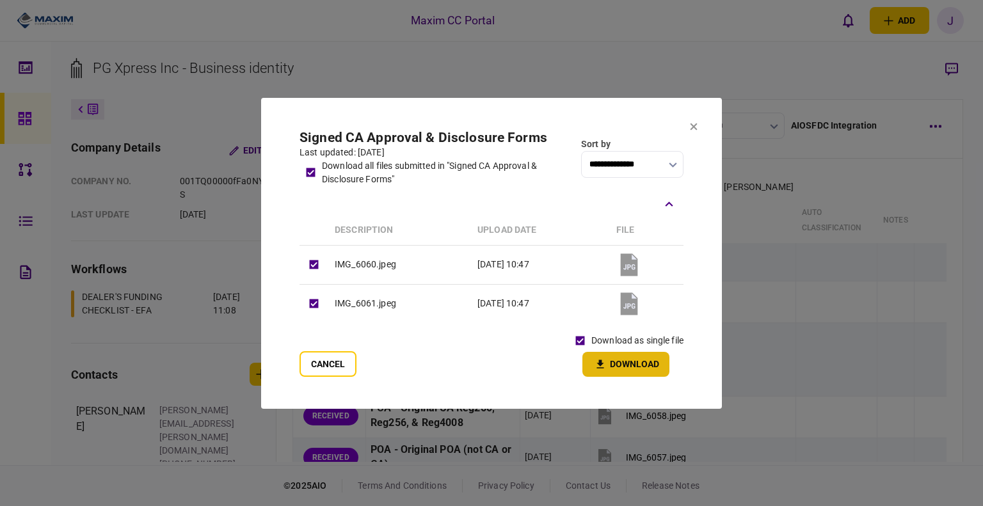
click at [607, 360] on icon "button" at bounding box center [600, 365] width 15 height 12
drag, startPoint x: 320, startPoint y: 362, endPoint x: 333, endPoint y: 362, distance: 12.8
click at [320, 362] on button "Cancel" at bounding box center [328, 364] width 57 height 26
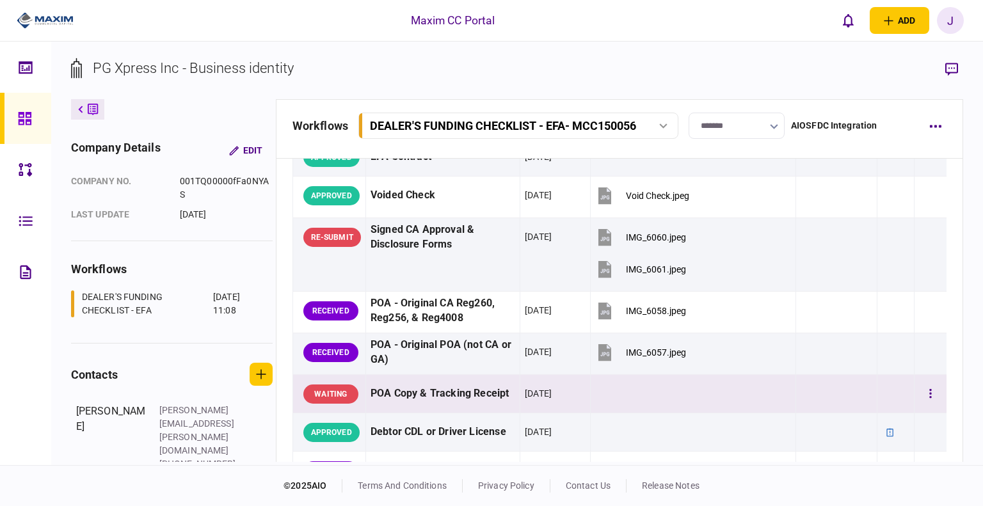
scroll to position [128, 0]
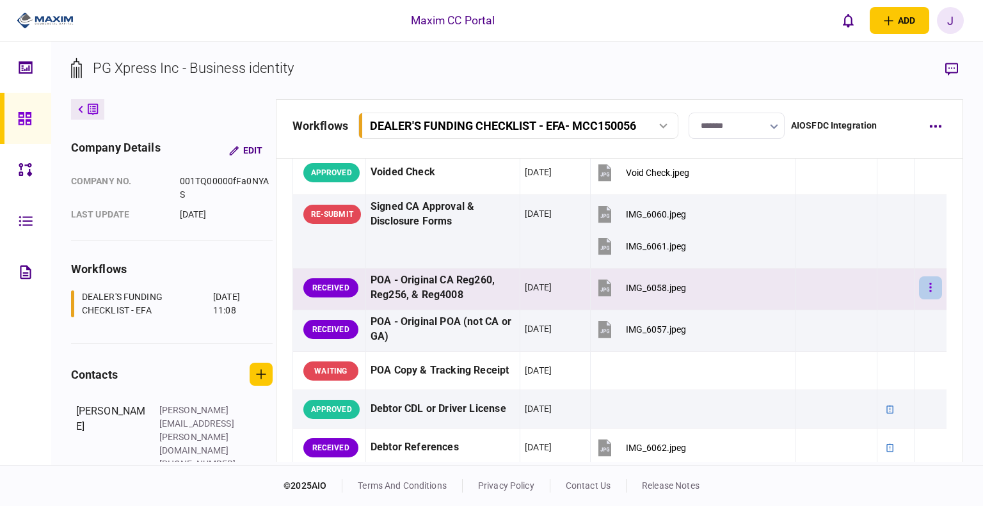
click at [930, 283] on icon "button" at bounding box center [931, 287] width 2 height 9
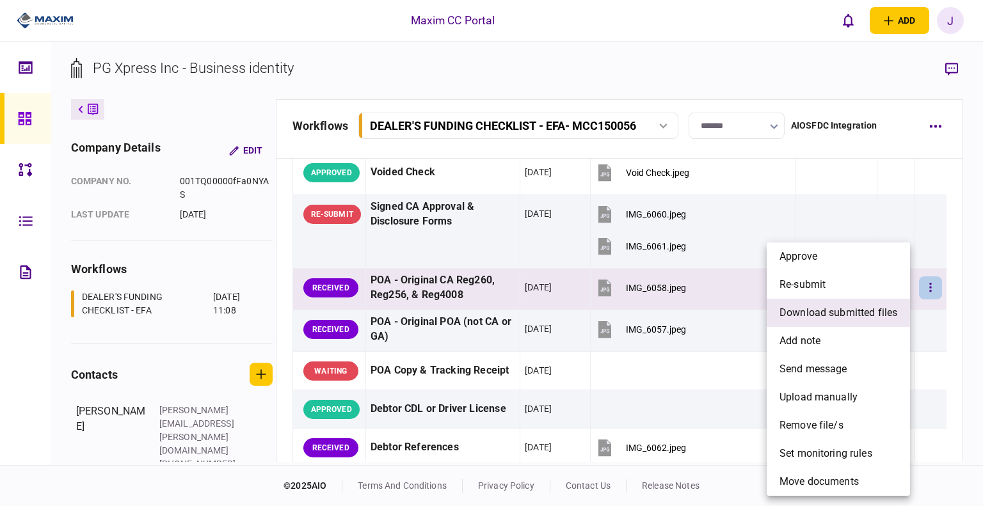
click at [858, 323] on li "download submitted files" at bounding box center [838, 313] width 143 height 28
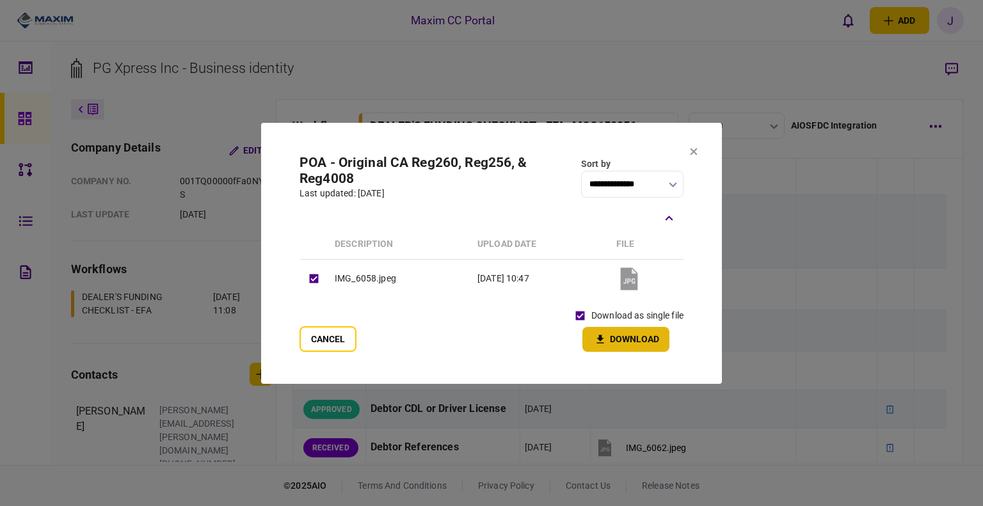
click at [626, 343] on button "Download" at bounding box center [626, 339] width 87 height 25
click at [699, 158] on section "**********" at bounding box center [491, 253] width 461 height 261
click at [697, 158] on button at bounding box center [694, 152] width 8 height 10
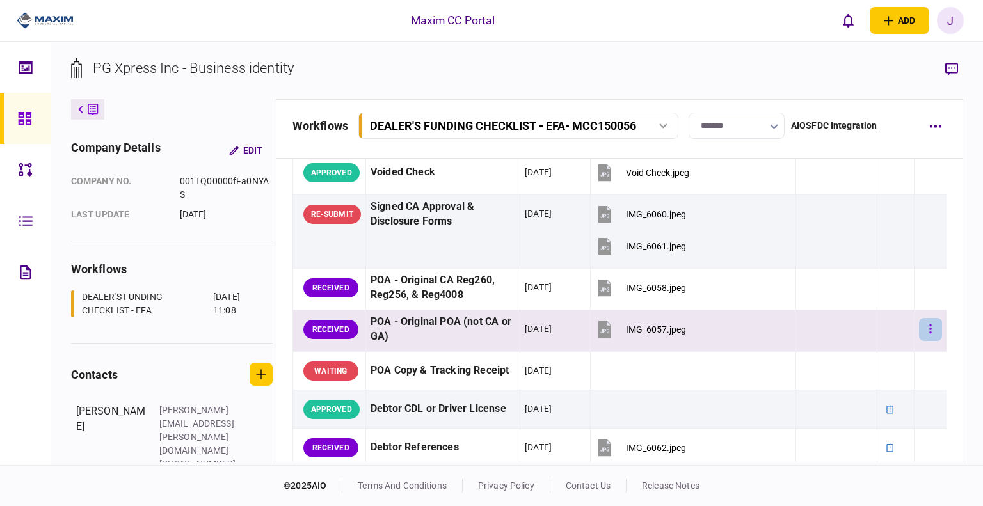
click at [930, 326] on icon "button" at bounding box center [931, 329] width 3 height 12
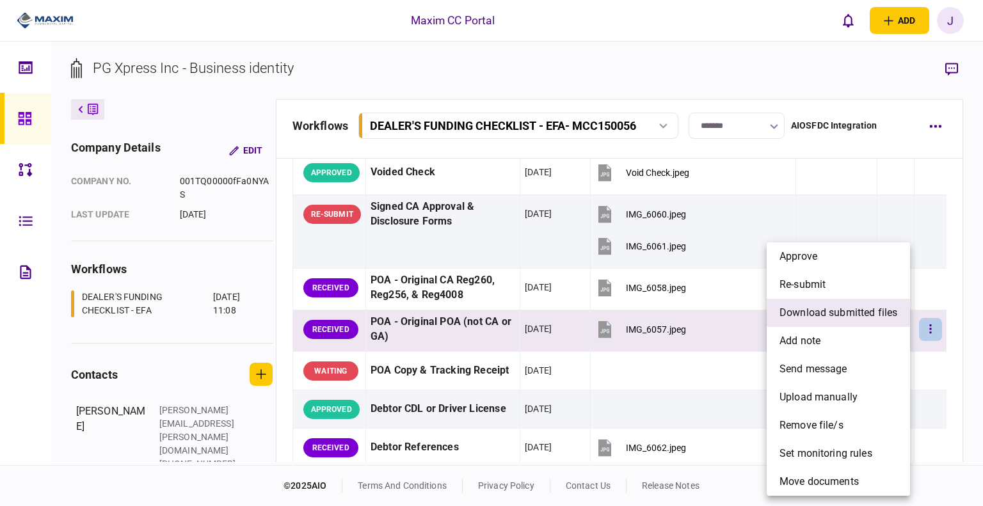
click at [839, 316] on span "download submitted files" at bounding box center [839, 312] width 118 height 15
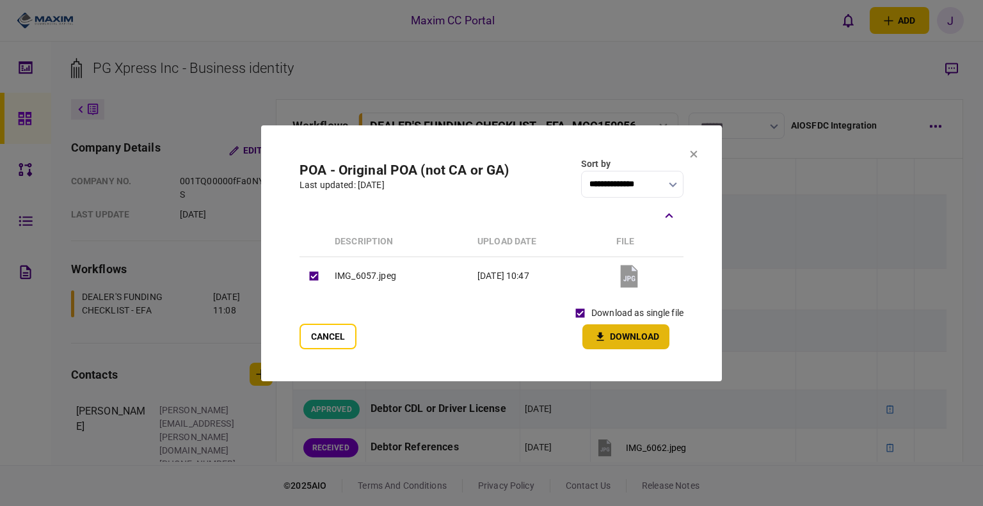
click at [611, 335] on button "Download" at bounding box center [626, 337] width 87 height 25
click at [317, 337] on button "Cancel" at bounding box center [328, 337] width 57 height 26
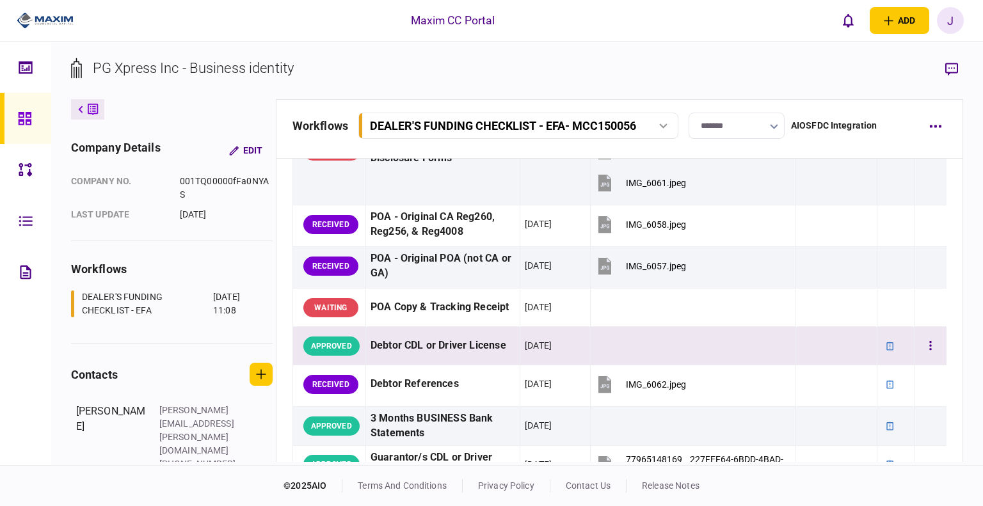
scroll to position [192, 0]
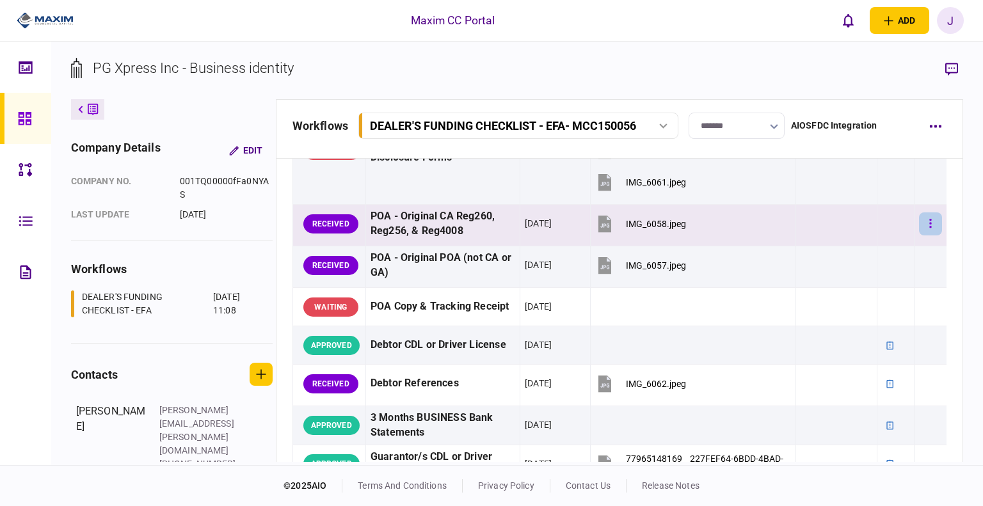
click at [919, 218] on button "button" at bounding box center [930, 224] width 23 height 23
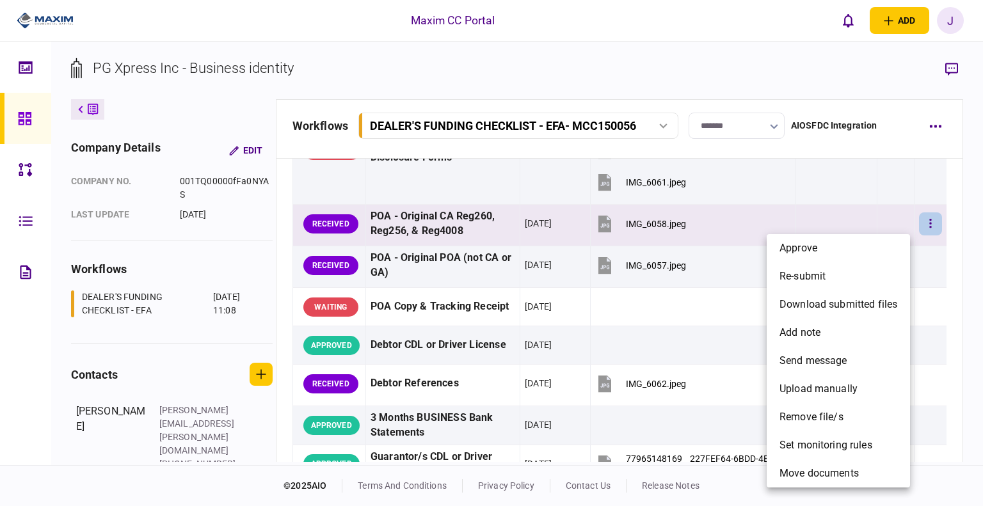
click at [666, 195] on div at bounding box center [491, 253] width 983 height 506
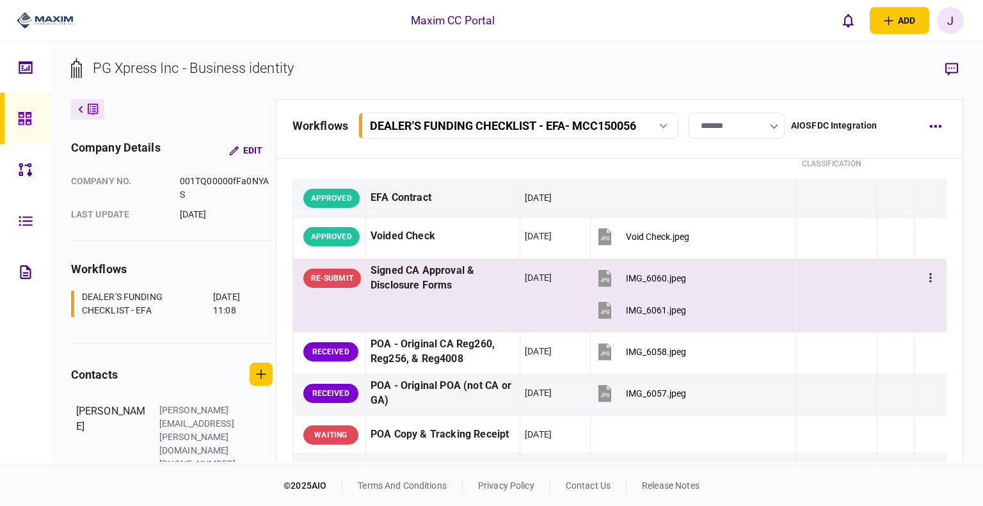
scroll to position [128, 0]
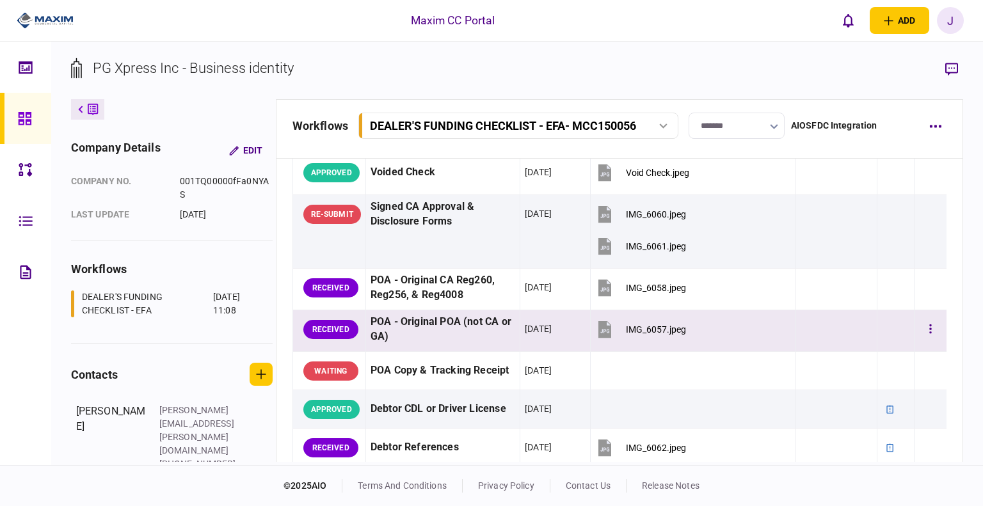
click at [925, 340] on div at bounding box center [930, 329] width 23 height 29
click at [925, 332] on button "button" at bounding box center [930, 329] width 23 height 23
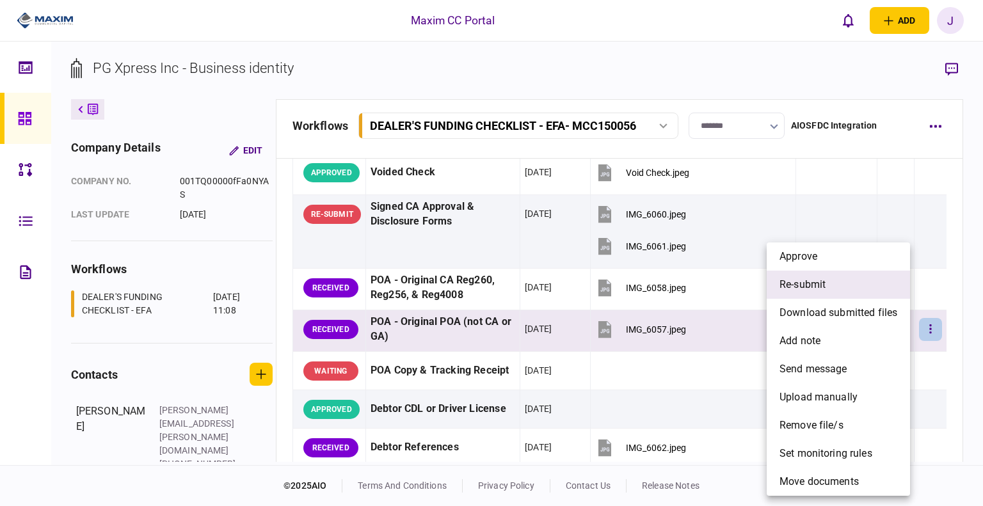
click at [809, 281] on span "re-submit" at bounding box center [803, 284] width 46 height 15
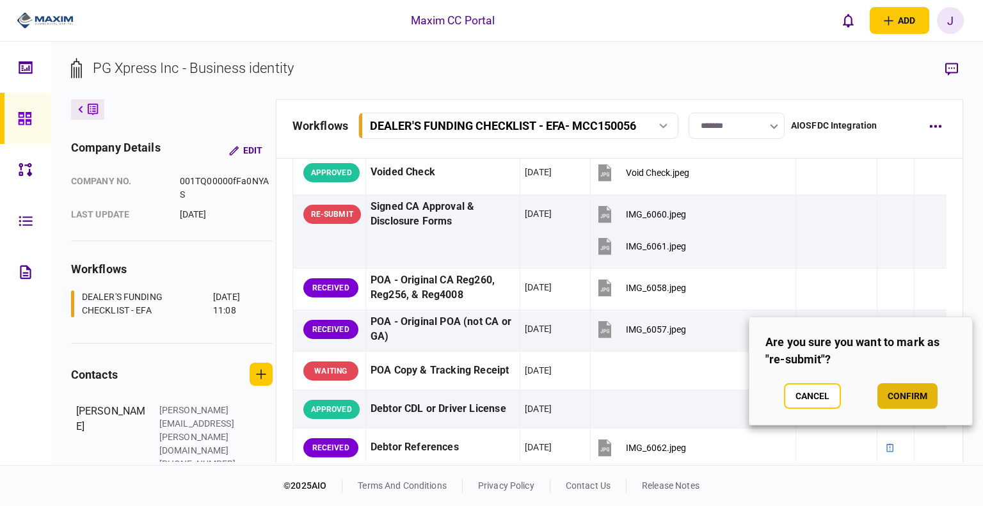
click at [893, 398] on button "confirm" at bounding box center [908, 397] width 60 height 26
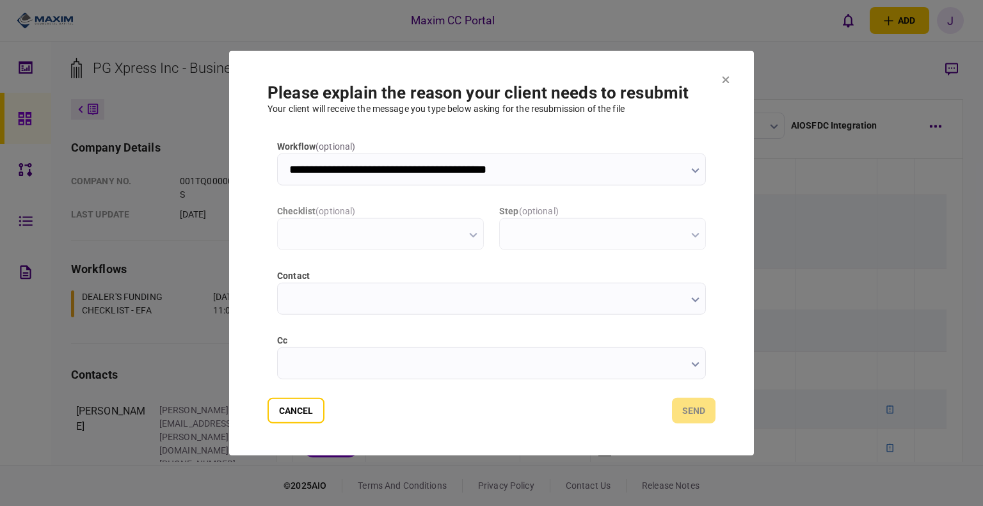
scroll to position [0, 0]
type input "**********"
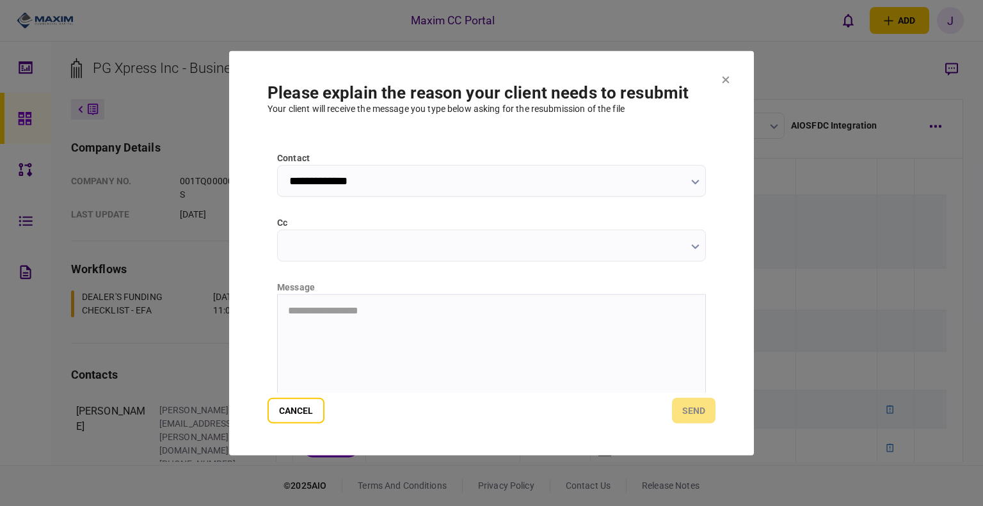
scroll to position [179, 0]
click at [330, 265] on html at bounding box center [492, 249] width 428 height 31
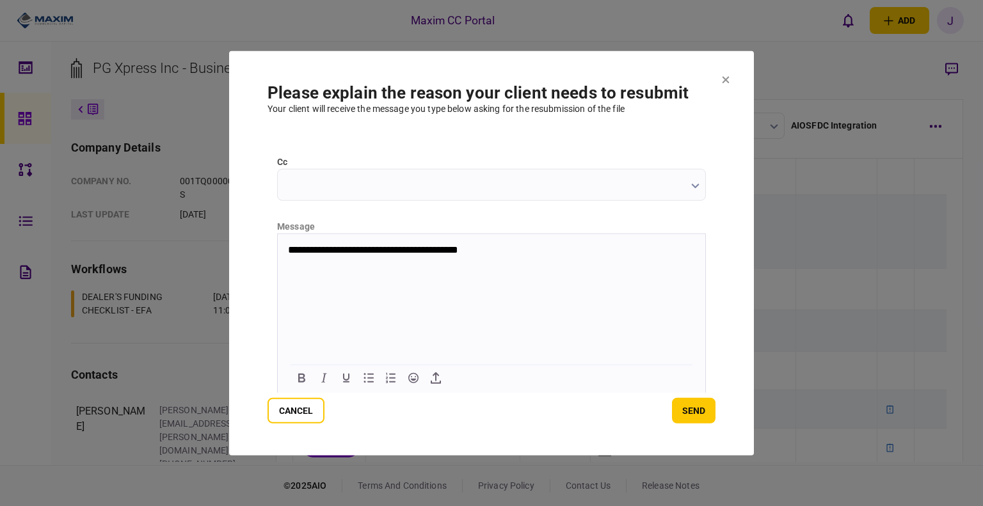
click at [483, 236] on html "**********" at bounding box center [492, 250] width 428 height 33
drag, startPoint x: 500, startPoint y: 258, endPoint x: 380, endPoint y: 241, distance: 121.0
click at [380, 241] on html "**********" at bounding box center [492, 250] width 428 height 33
click at [474, 255] on p "**********" at bounding box center [490, 250] width 405 height 12
drag, startPoint x: 512, startPoint y: 252, endPoint x: 258, endPoint y: 250, distance: 253.5
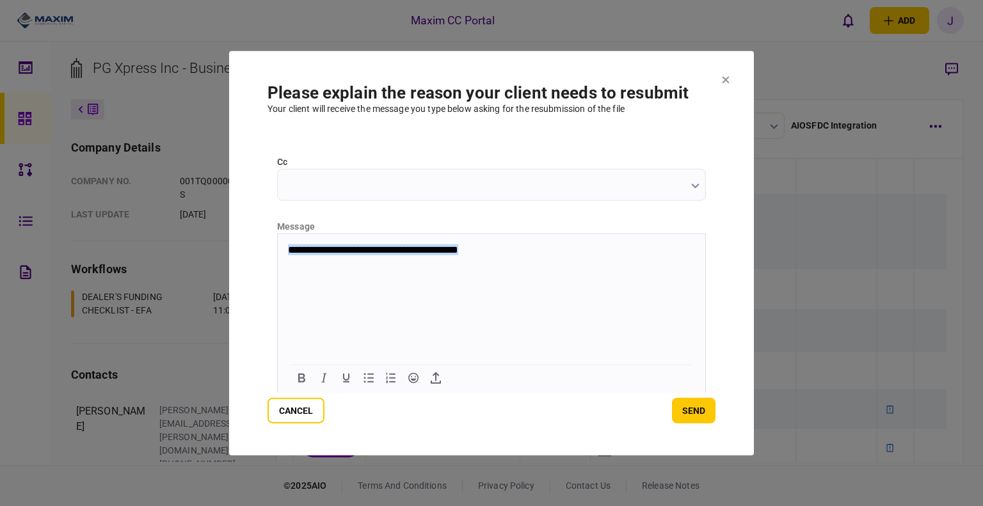
click at [278, 250] on html "**********" at bounding box center [492, 250] width 428 height 33
copy p "**********"
click at [707, 396] on form "**********" at bounding box center [492, 253] width 448 height 341
click at [699, 417] on button "send" at bounding box center [694, 411] width 44 height 26
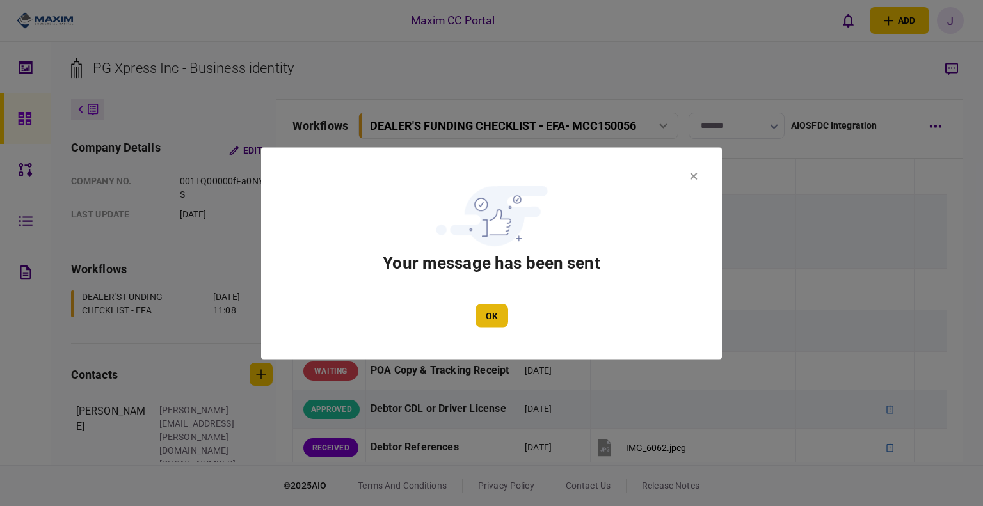
click at [489, 314] on button "OK" at bounding box center [492, 315] width 33 height 23
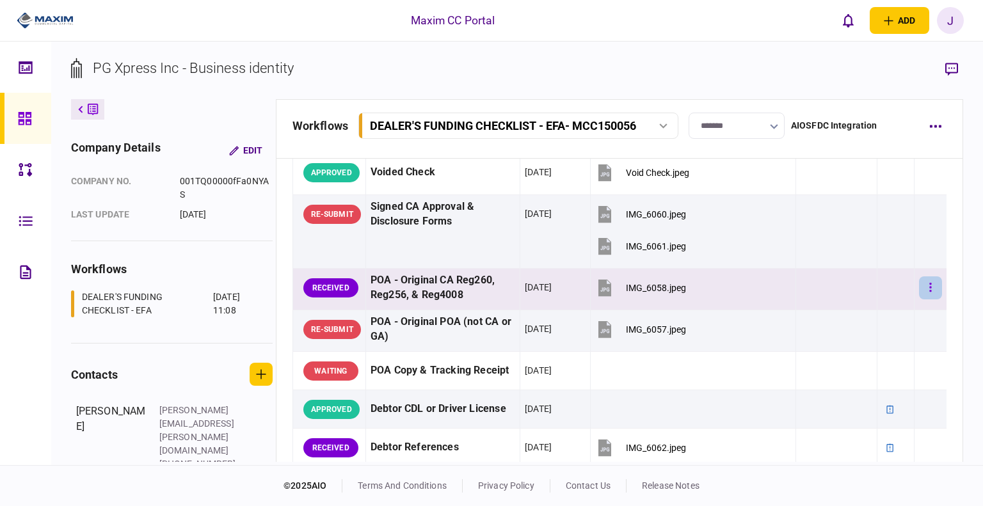
click at [919, 289] on button "button" at bounding box center [930, 288] width 23 height 23
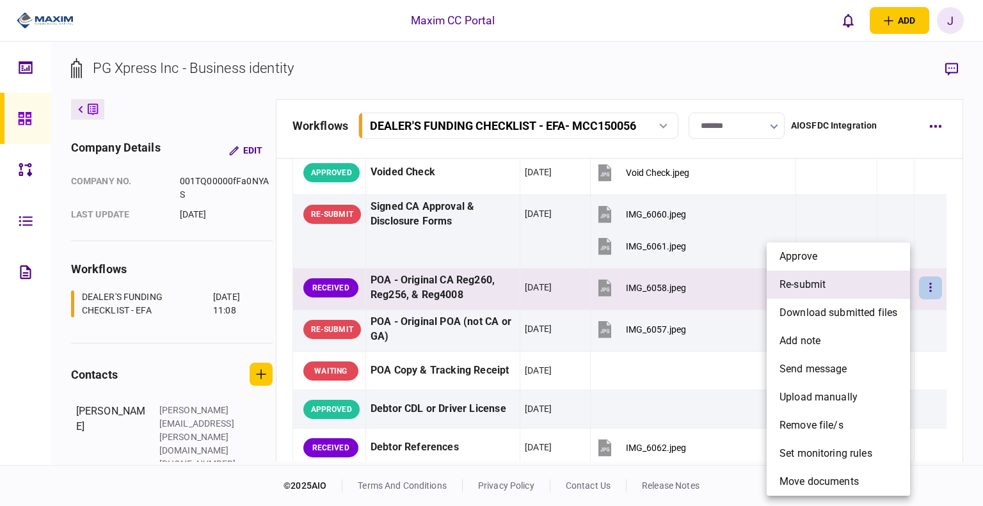
click at [815, 282] on span "re-submit" at bounding box center [803, 284] width 46 height 15
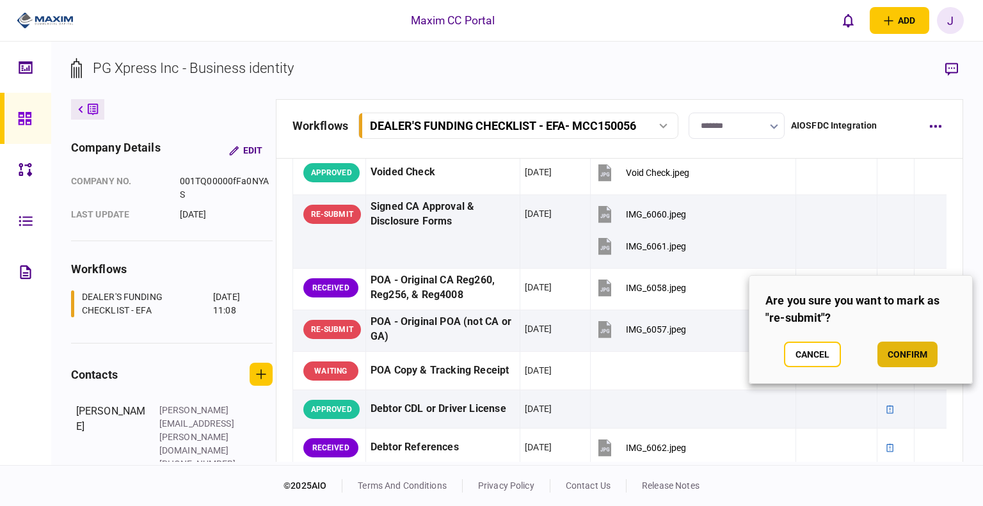
click at [928, 357] on button "confirm" at bounding box center [908, 355] width 60 height 26
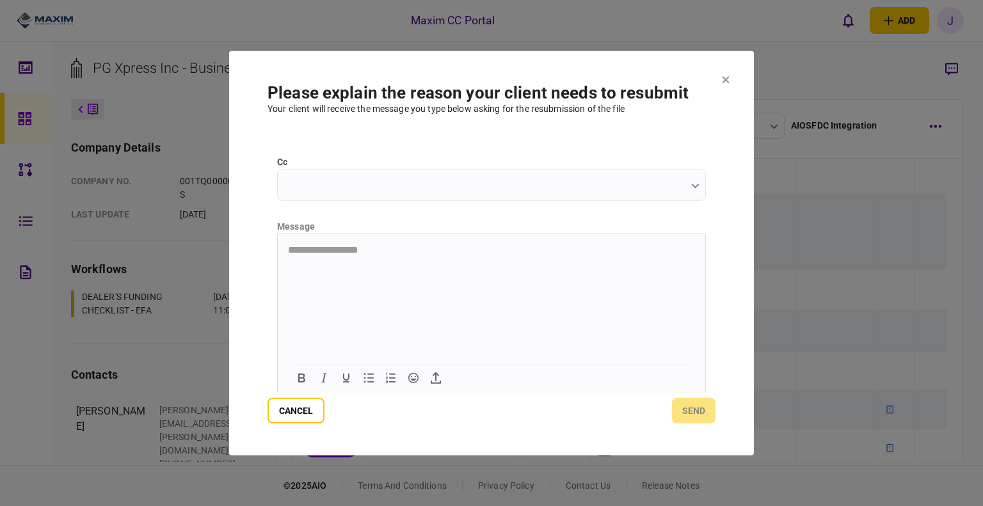
click at [329, 266] on html "**********" at bounding box center [492, 250] width 428 height 33
type input "**********"
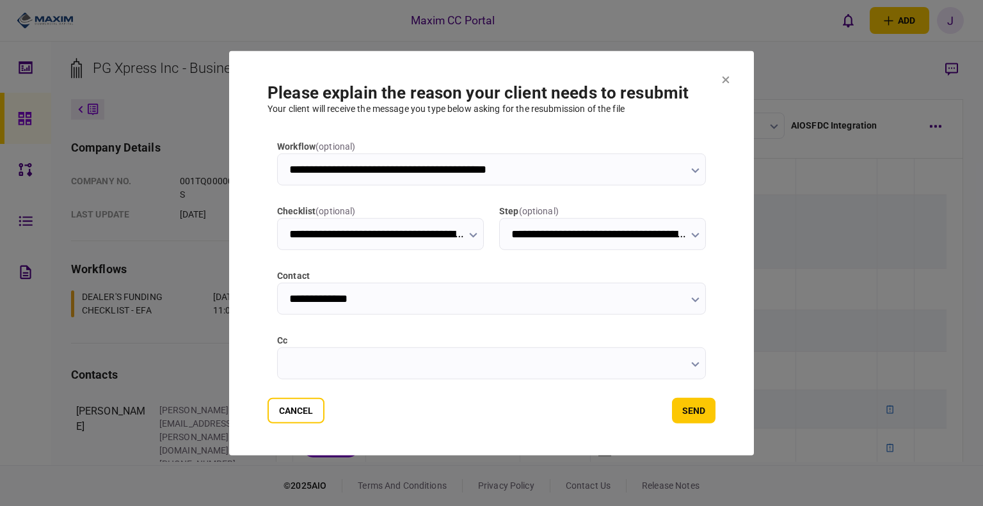
scroll to position [128, 0]
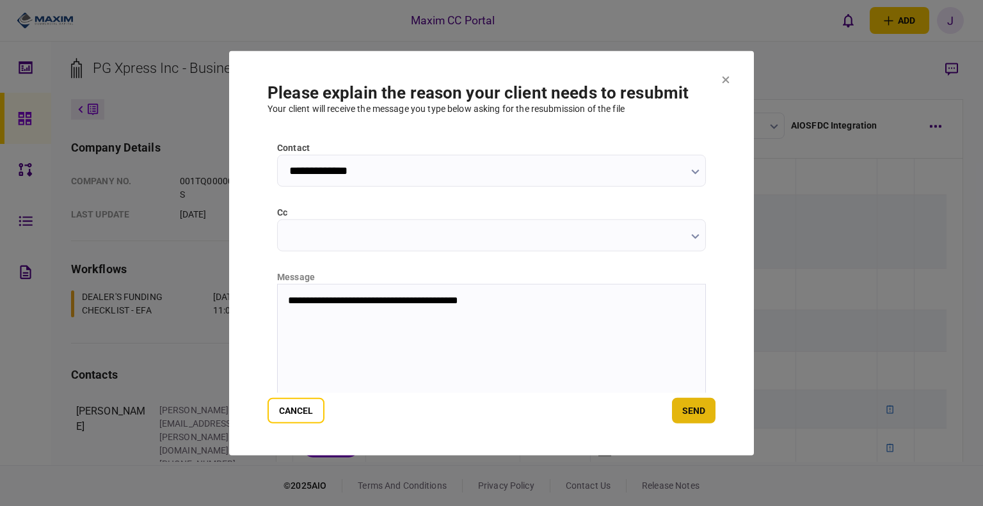
click at [681, 408] on button "send" at bounding box center [694, 411] width 44 height 26
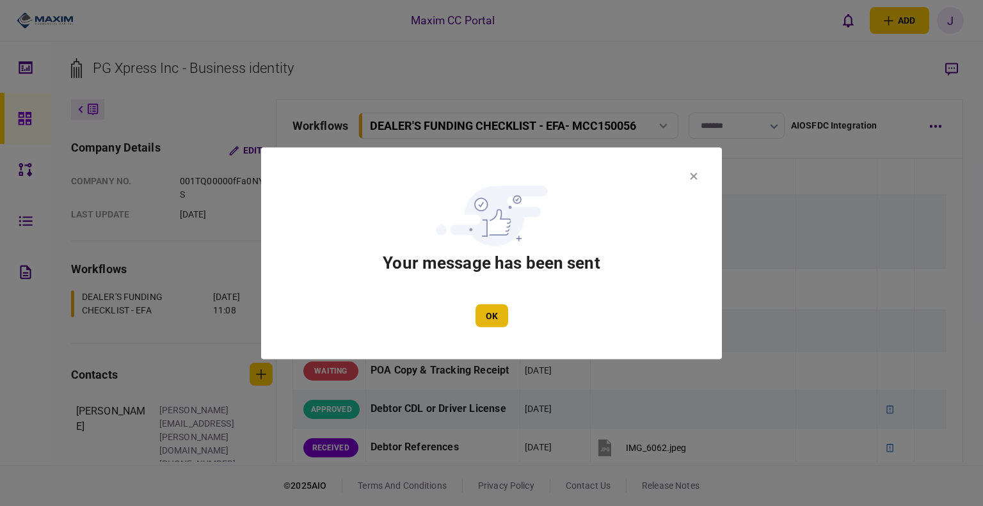
click at [492, 314] on button "OK" at bounding box center [492, 315] width 33 height 23
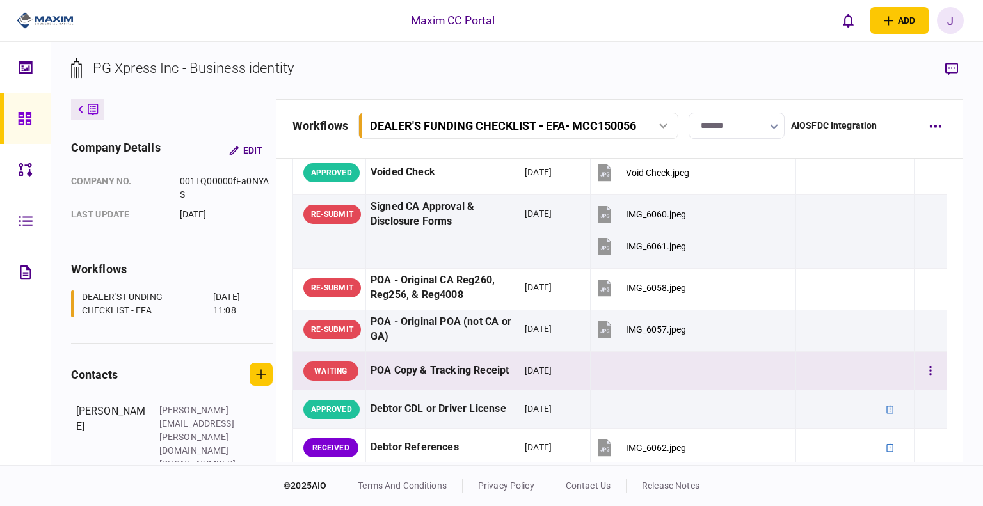
scroll to position [192, 0]
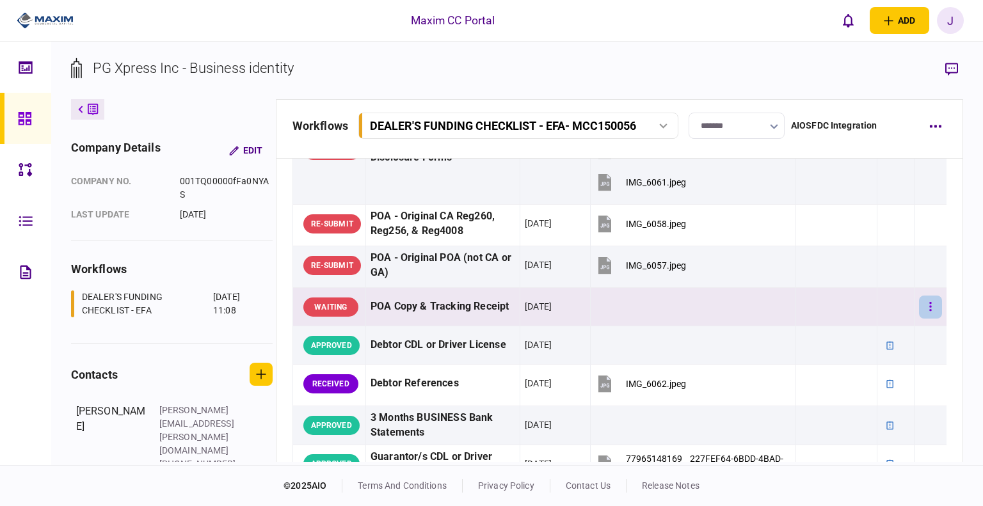
click at [919, 312] on button "button" at bounding box center [930, 307] width 23 height 23
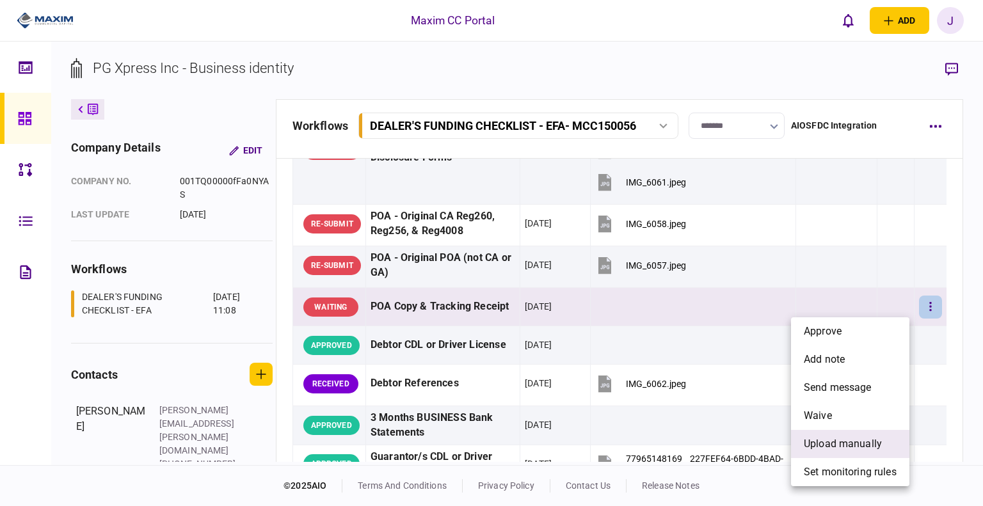
click at [848, 442] on span "upload manually" at bounding box center [843, 444] width 78 height 15
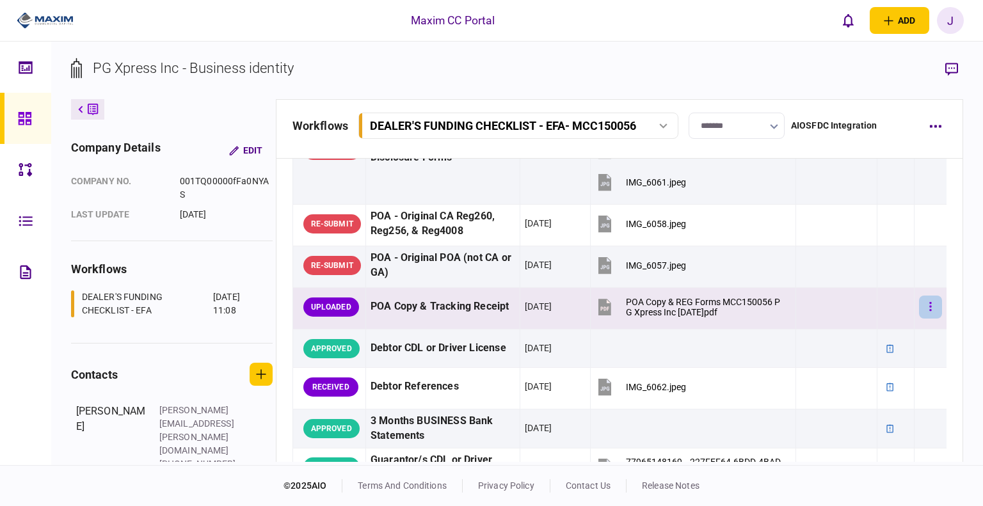
click at [930, 308] on icon "button" at bounding box center [931, 307] width 3 height 12
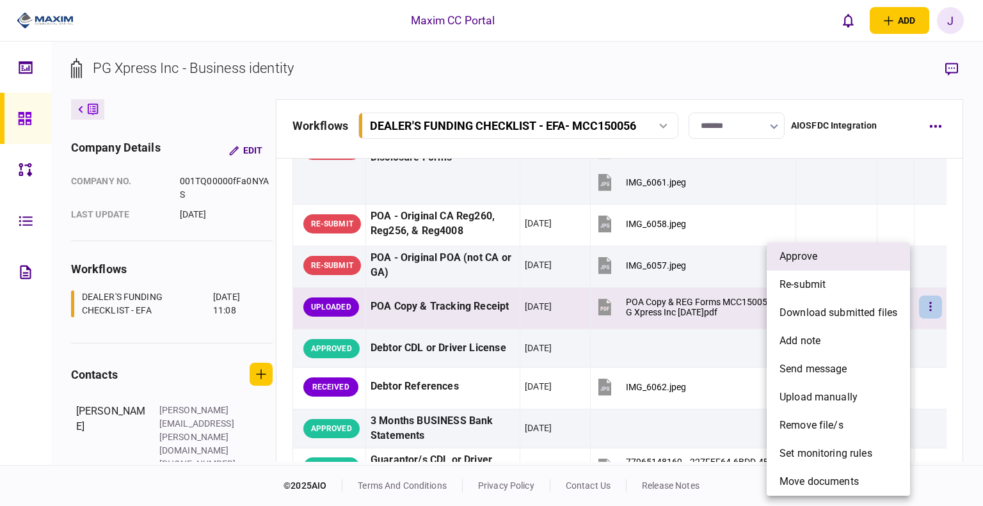
click at [836, 268] on li "approve" at bounding box center [838, 257] width 143 height 28
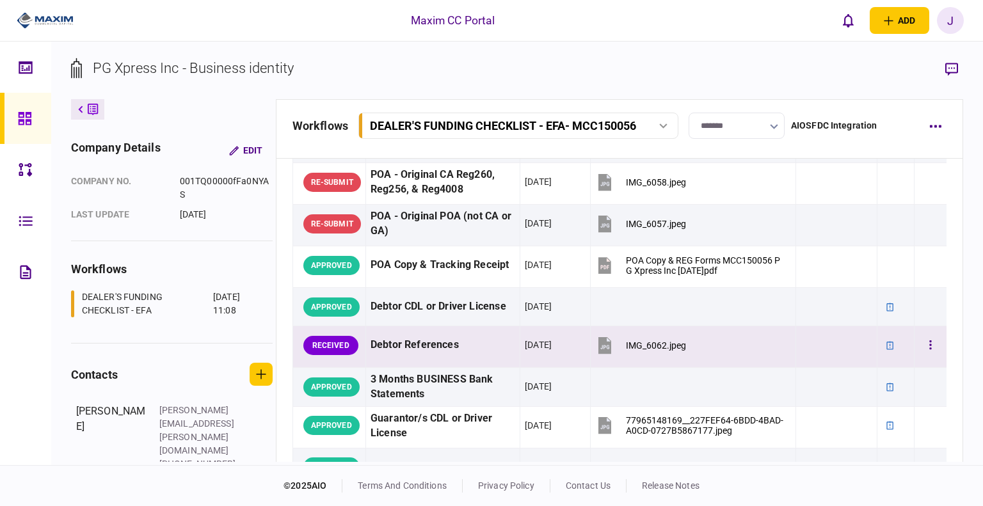
scroll to position [256, 0]
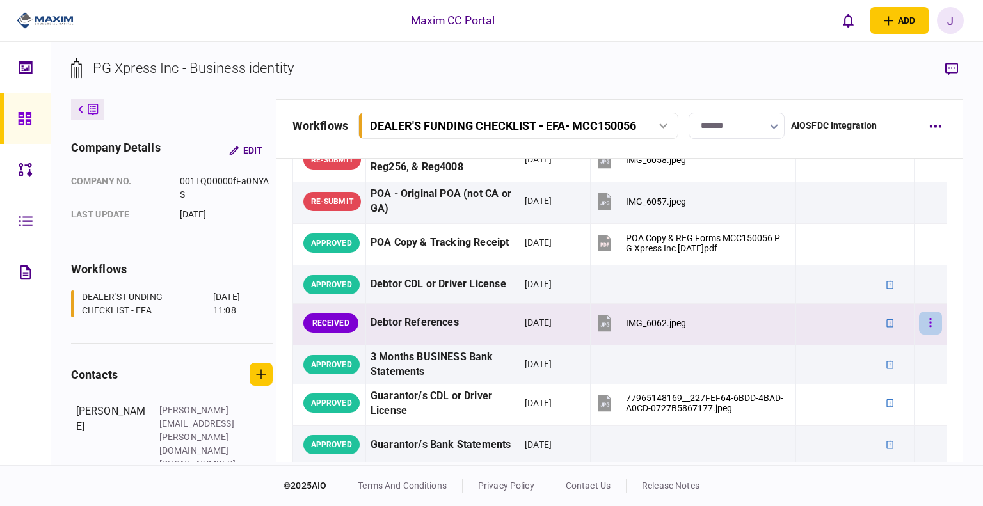
click at [919, 321] on button "button" at bounding box center [930, 323] width 23 height 23
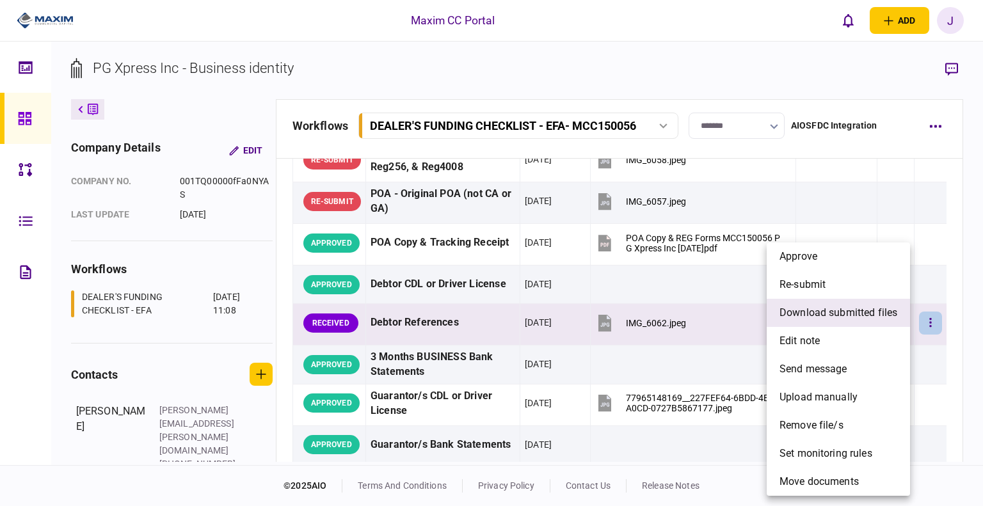
click at [856, 312] on span "download submitted files" at bounding box center [839, 312] width 118 height 15
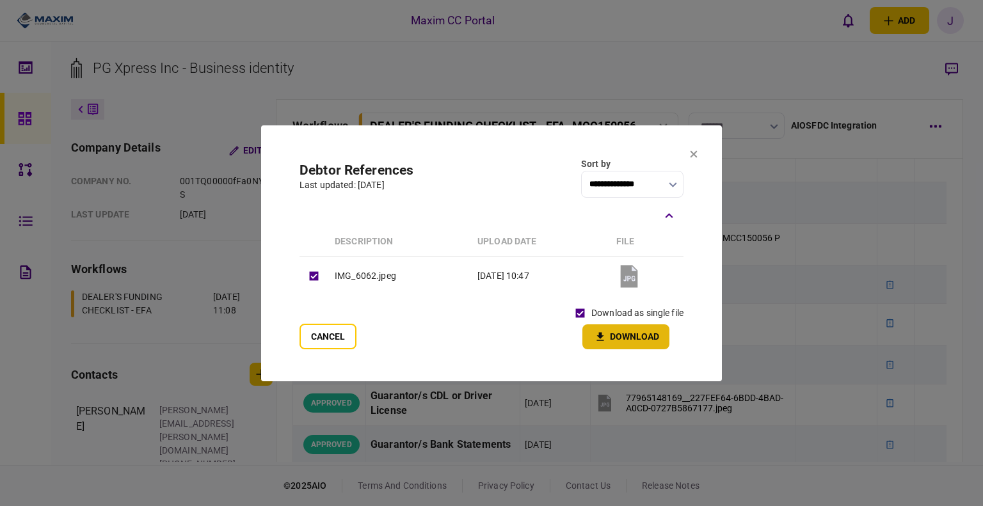
click at [608, 327] on button "Download" at bounding box center [626, 337] width 87 height 25
click at [479, 169] on div "**********" at bounding box center [492, 178] width 384 height 40
click at [699, 152] on section "**********" at bounding box center [491, 253] width 461 height 256
click at [695, 159] on button at bounding box center [694, 155] width 8 height 10
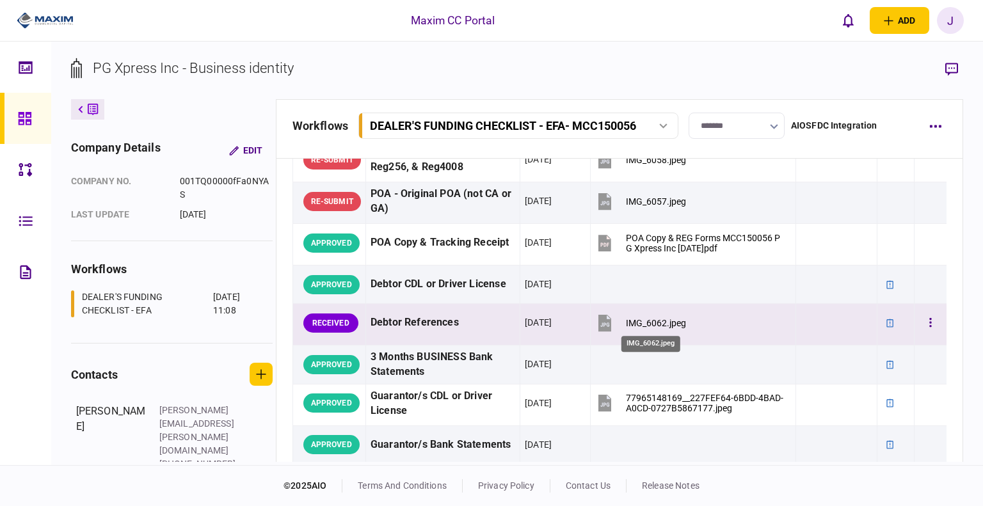
click at [644, 322] on div "IMG_6062.jpeg" at bounding box center [656, 323] width 60 height 10
click at [930, 317] on icon "button" at bounding box center [931, 323] width 3 height 12
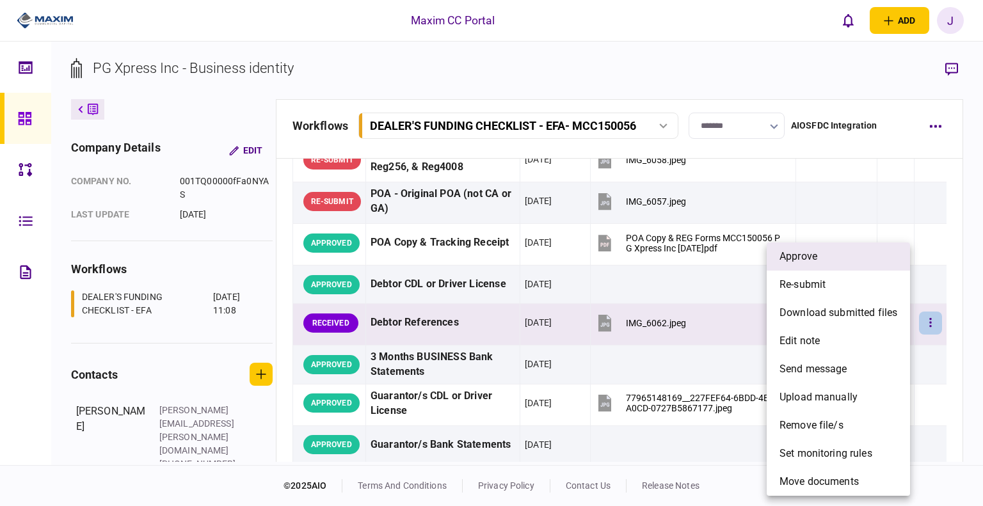
click at [826, 261] on li "approve" at bounding box center [838, 257] width 143 height 28
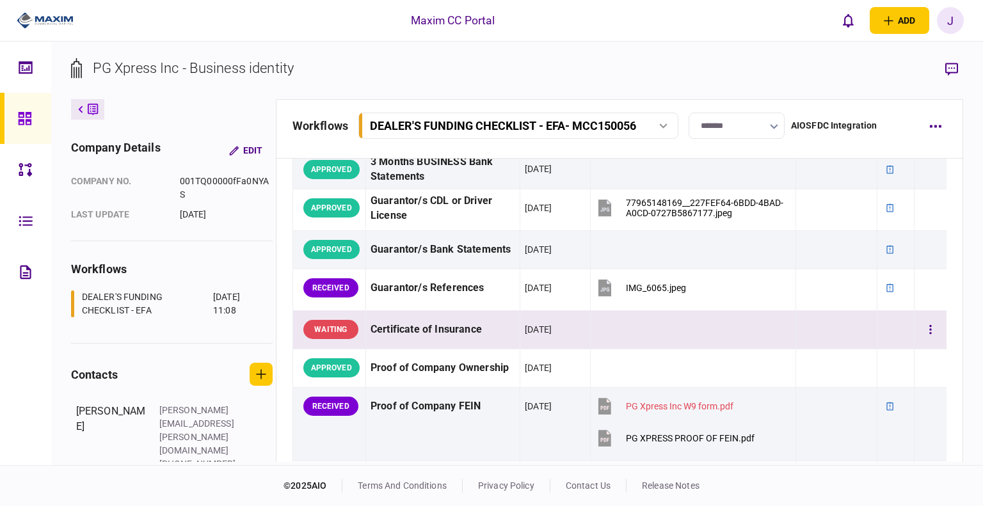
scroll to position [512, 0]
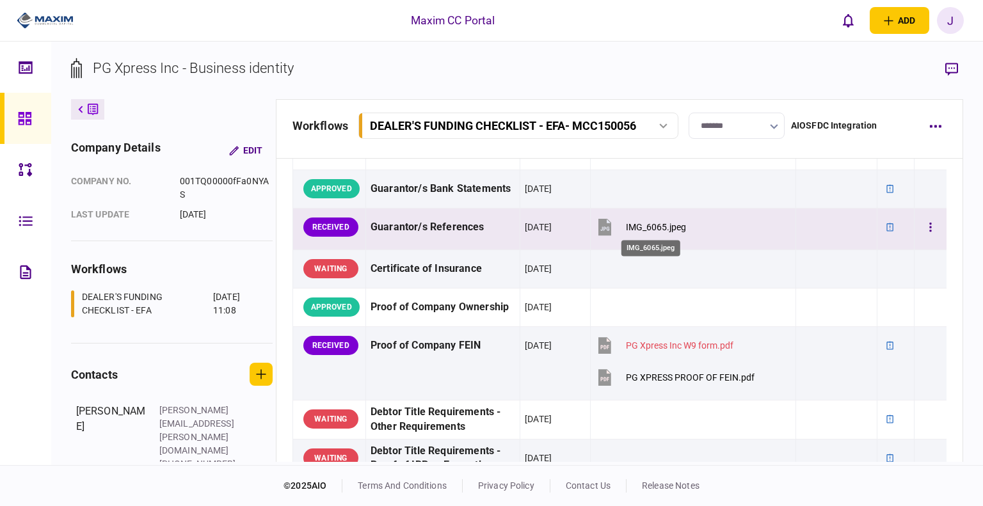
click at [638, 227] on div "IMG_6065.jpeg" at bounding box center [656, 227] width 60 height 10
click at [927, 221] on button "button" at bounding box center [930, 227] width 23 height 23
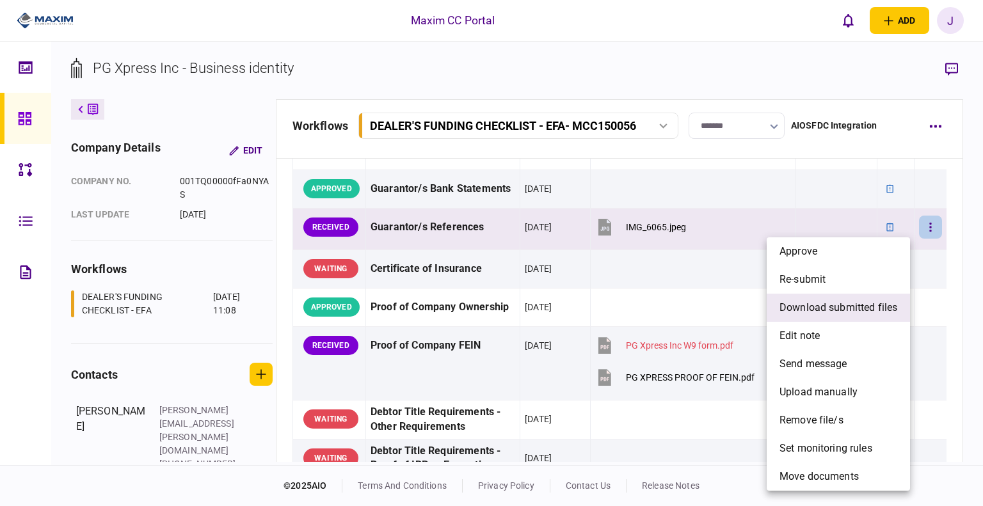
click at [834, 309] on span "download submitted files" at bounding box center [839, 307] width 118 height 15
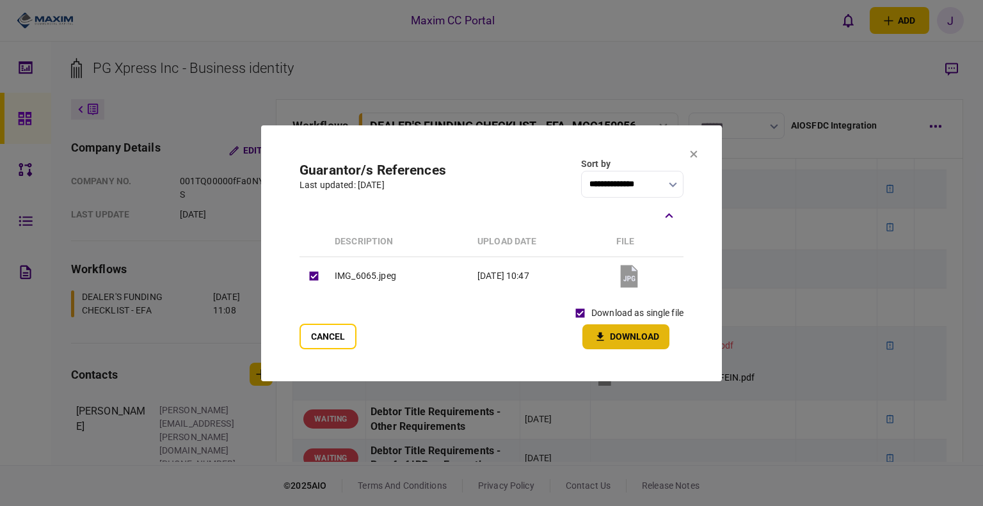
click at [602, 331] on icon "button" at bounding box center [600, 337] width 15 height 12
drag, startPoint x: 501, startPoint y: 204, endPoint x: 610, endPoint y: 197, distance: 109.1
click at [506, 204] on div at bounding box center [492, 215] width 384 height 23
click at [696, 153] on icon at bounding box center [694, 153] width 7 height 7
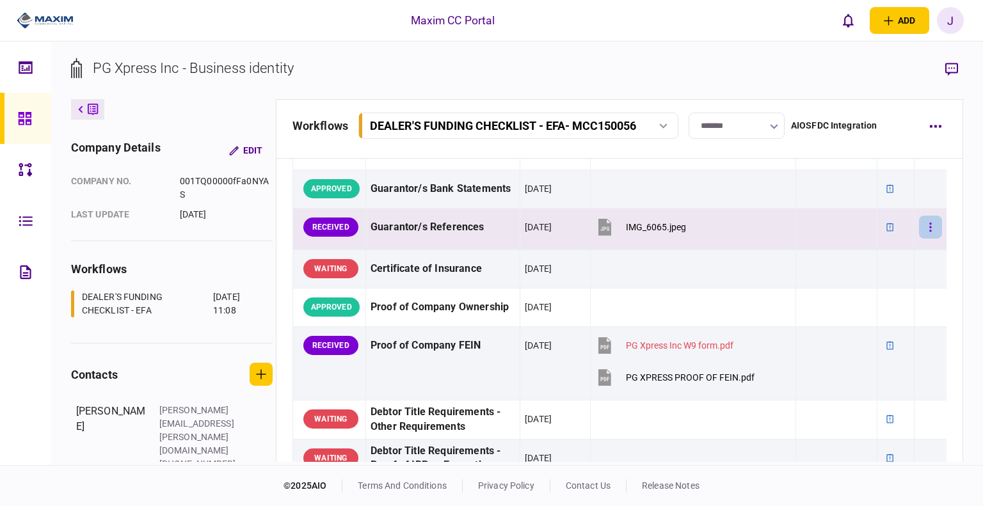
click at [930, 222] on icon "button" at bounding box center [931, 228] width 3 height 12
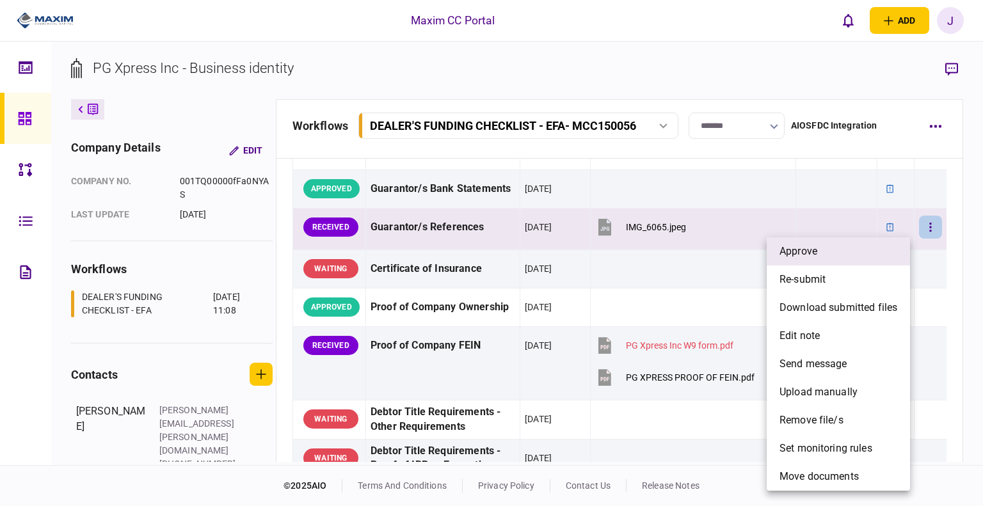
click at [810, 254] on span "approve" at bounding box center [799, 251] width 38 height 15
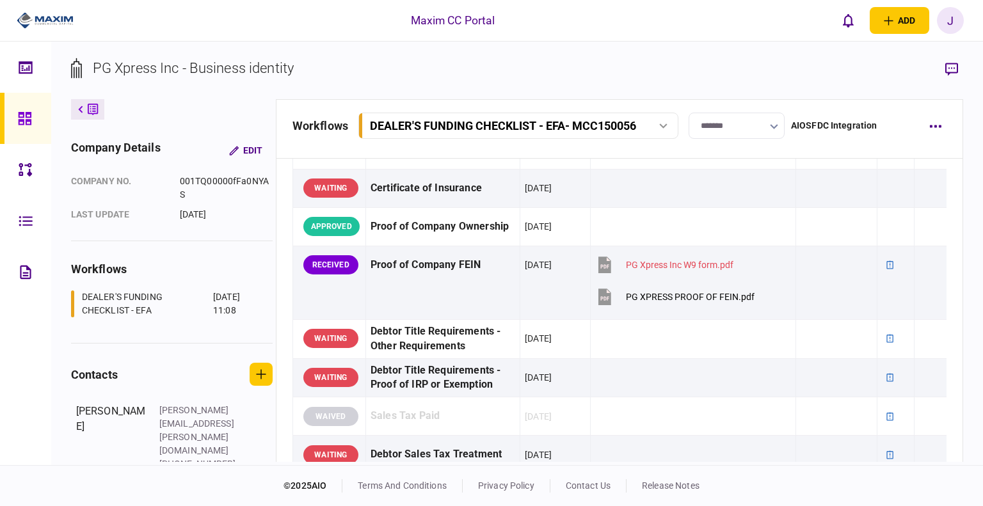
scroll to position [481, 0]
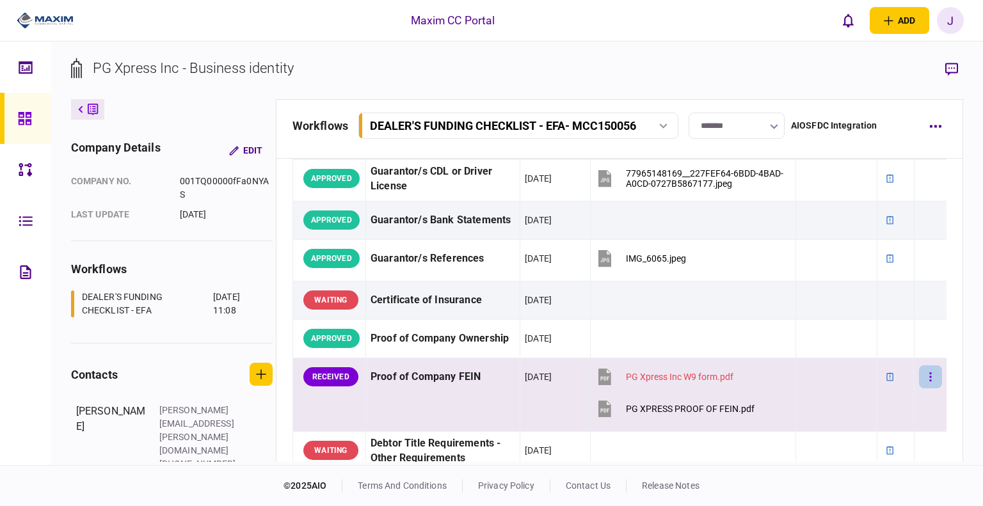
click at [926, 382] on button "button" at bounding box center [930, 377] width 23 height 23
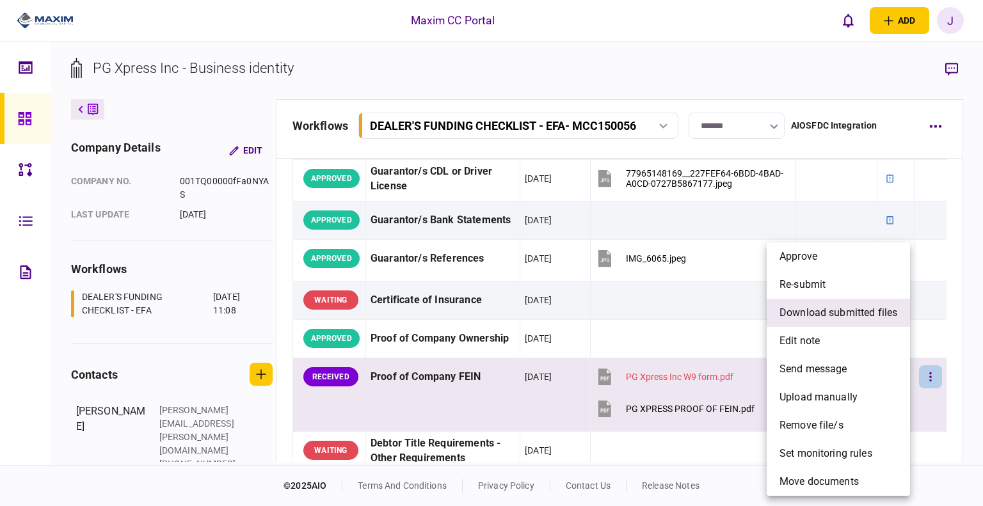
click at [877, 312] on span "download submitted files" at bounding box center [839, 312] width 118 height 15
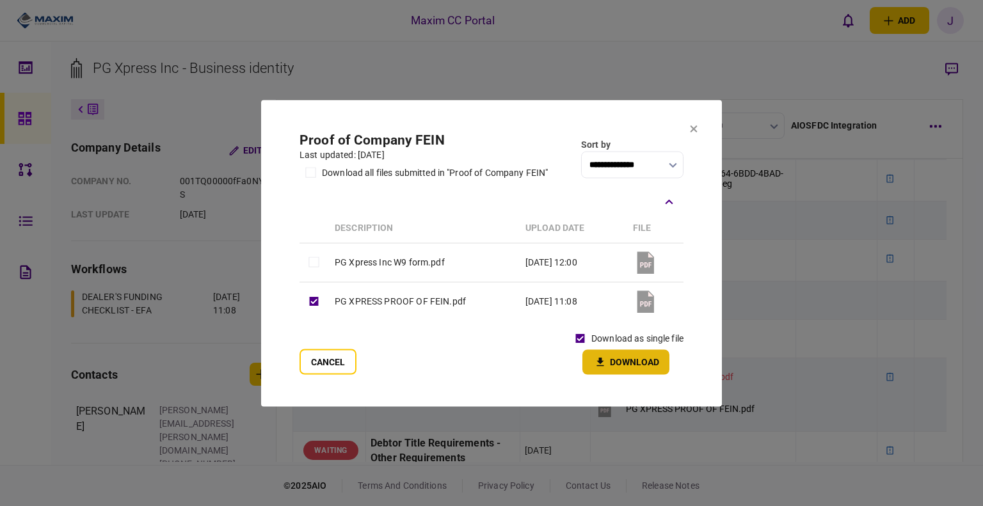
click at [638, 355] on button "Download" at bounding box center [626, 362] width 87 height 25
click at [460, 143] on h2 "Proof of Company FEIN" at bounding box center [424, 140] width 248 height 16
click at [689, 125] on section "**********" at bounding box center [491, 253] width 461 height 307
click at [694, 134] on button at bounding box center [694, 129] width 8 height 10
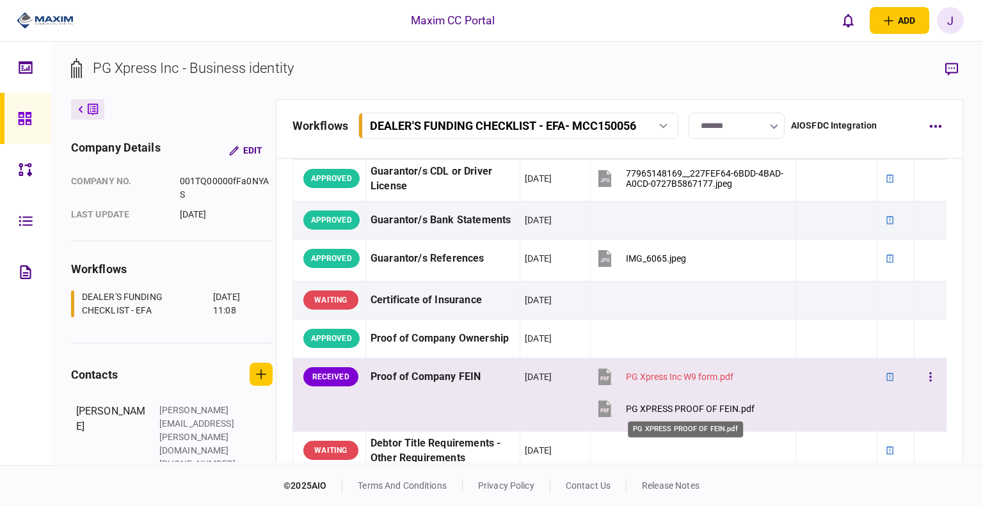
click at [680, 407] on div "PG XPRESS PROOF OF FEIN.pdf" at bounding box center [690, 409] width 129 height 10
click at [925, 368] on button "button" at bounding box center [930, 377] width 23 height 23
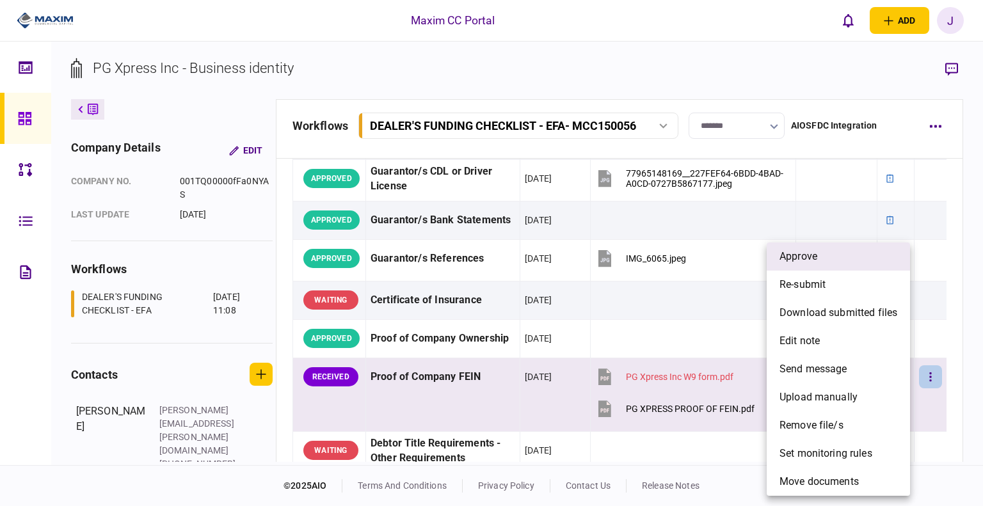
click at [837, 264] on li "approve" at bounding box center [838, 257] width 143 height 28
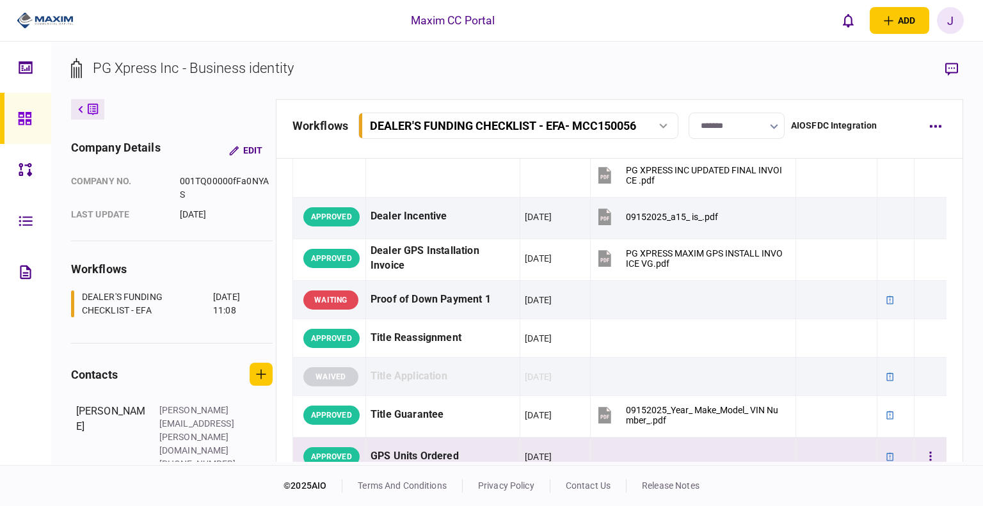
scroll to position [929, 0]
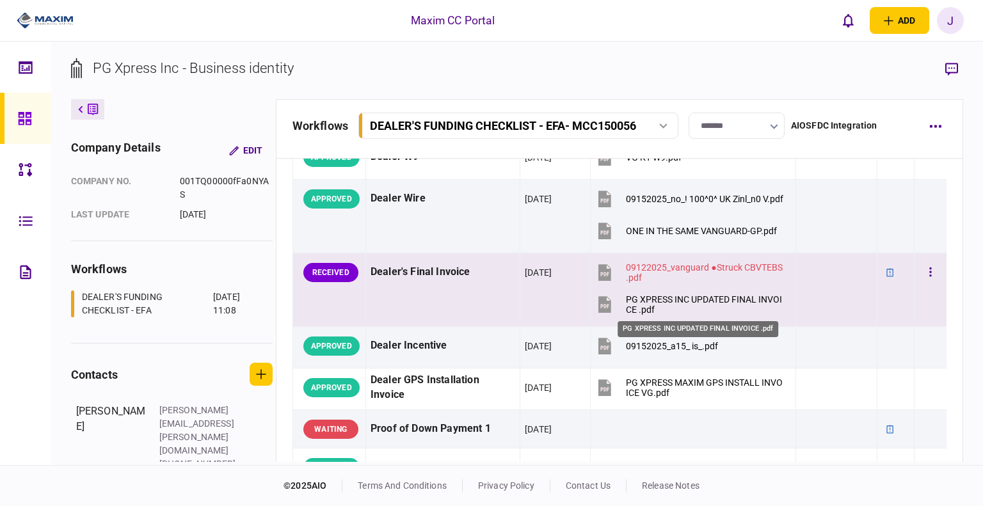
click at [674, 295] on div "PG XPRESS INC UPDATED FINAL INVOICE .pdf" at bounding box center [705, 305] width 158 height 20
click at [930, 275] on icon "button" at bounding box center [931, 272] width 3 height 12
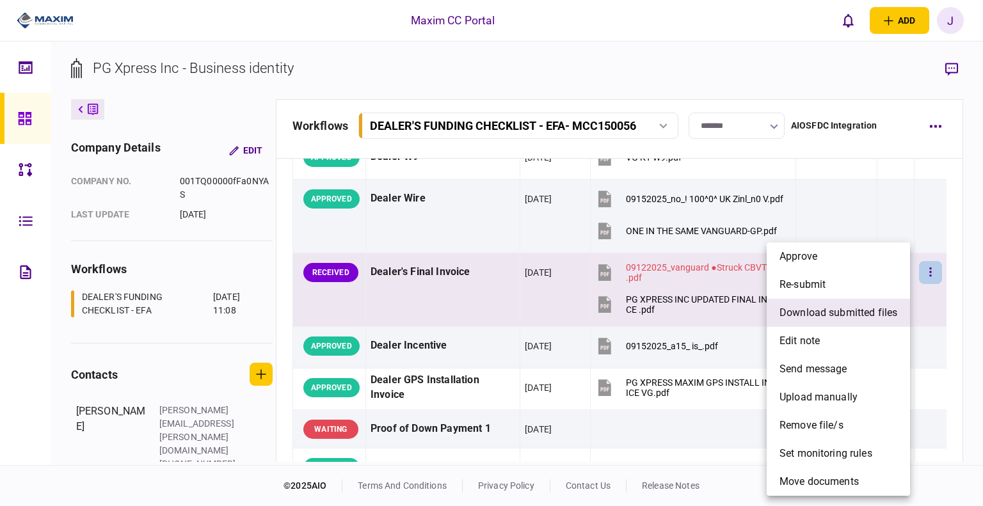
click at [850, 312] on span "download submitted files" at bounding box center [839, 312] width 118 height 15
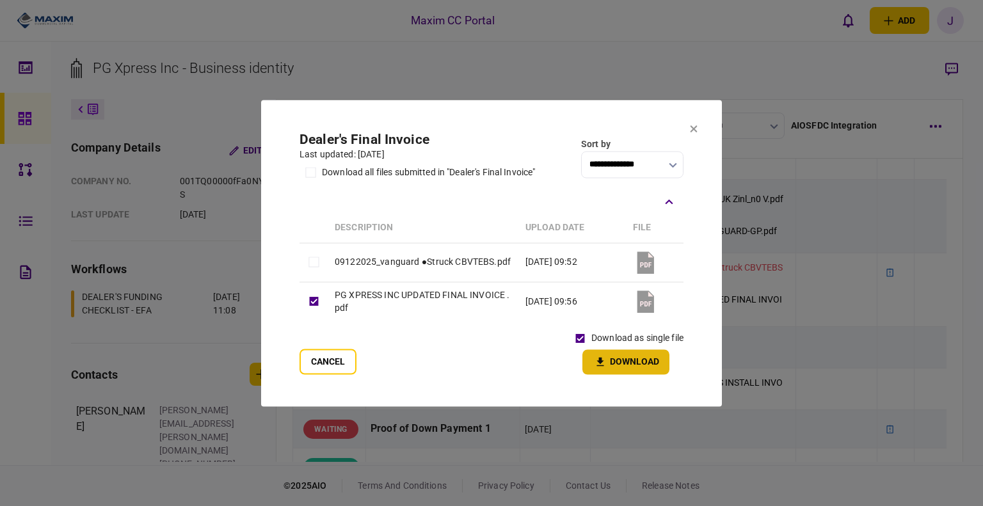
click at [638, 363] on button "Download" at bounding box center [626, 362] width 87 height 25
click at [570, 140] on div "**********" at bounding box center [492, 158] width 384 height 52
click at [686, 131] on section "**********" at bounding box center [491, 253] width 461 height 307
click at [689, 131] on section "**********" at bounding box center [491, 253] width 461 height 307
drag, startPoint x: 703, startPoint y: 127, endPoint x: 693, endPoint y: 129, distance: 10.3
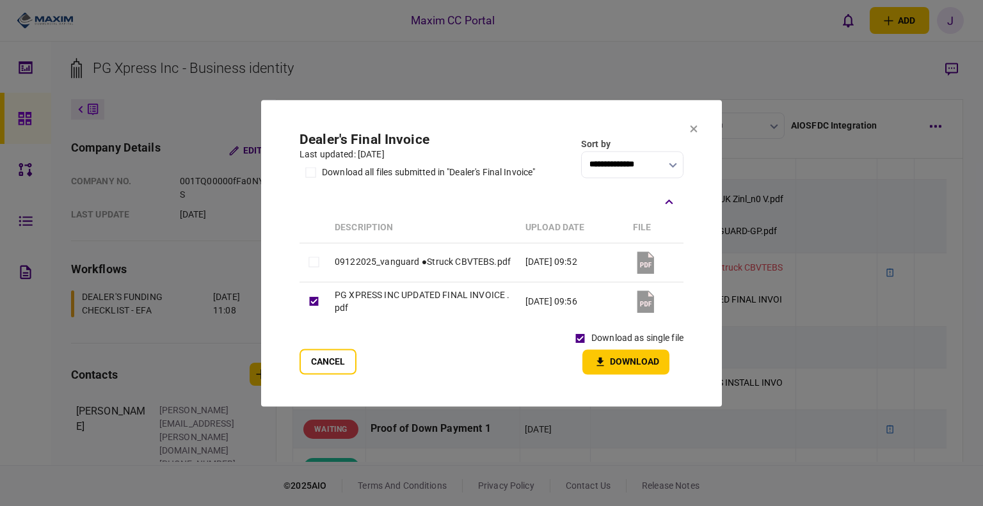
click at [701, 129] on section "**********" at bounding box center [491, 253] width 461 height 307
click at [691, 130] on icon at bounding box center [694, 129] width 8 height 8
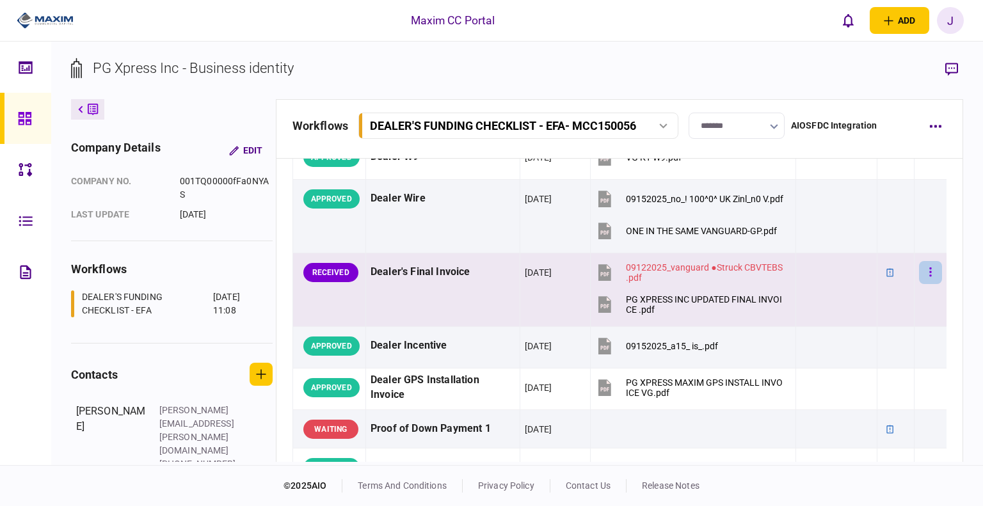
click at [930, 266] on icon "button" at bounding box center [931, 272] width 3 height 12
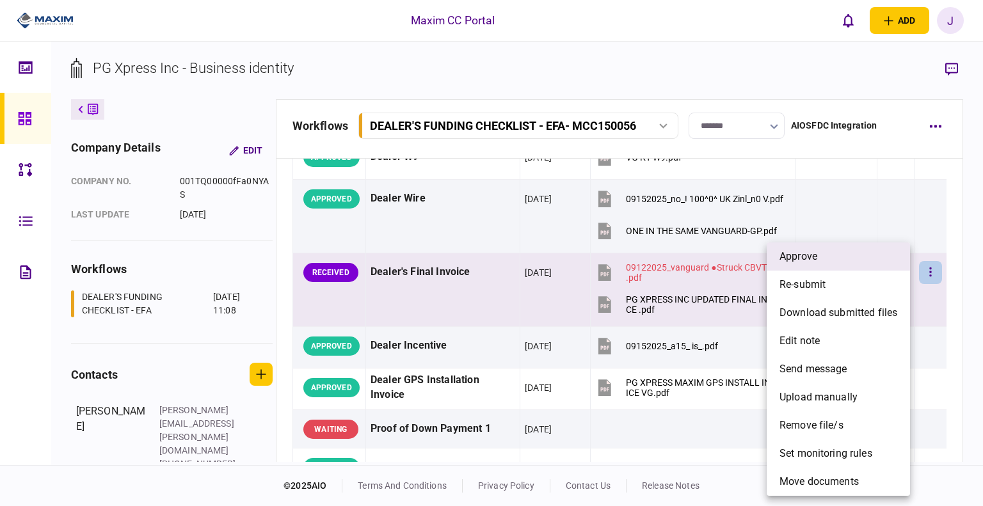
click at [818, 258] on span "approve" at bounding box center [799, 256] width 38 height 15
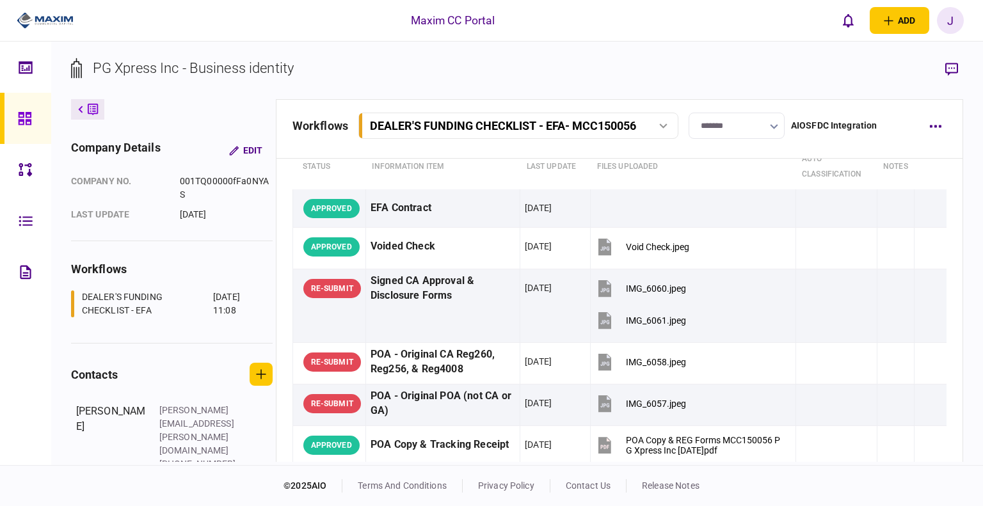
scroll to position [0, 0]
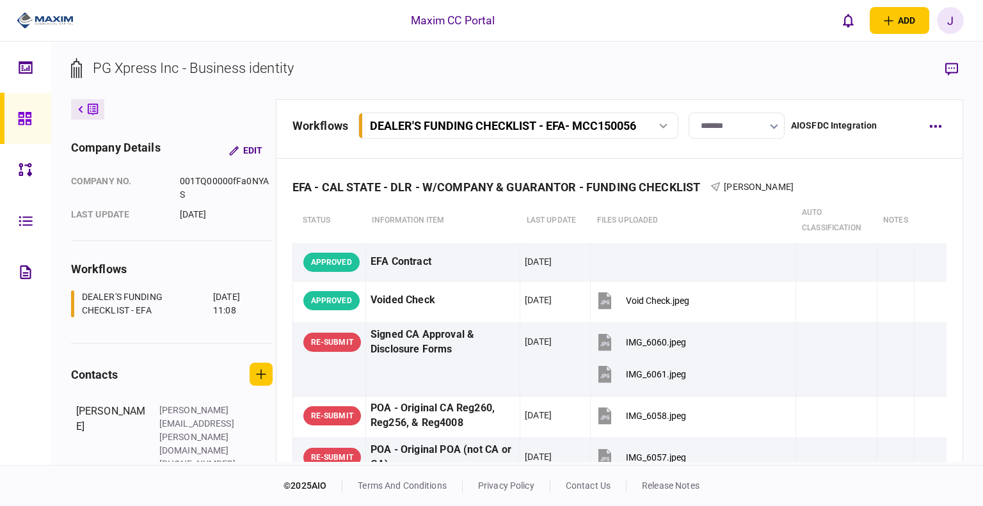
click at [643, 66] on section "PG Xpress Inc - Business identity" at bounding box center [517, 79] width 893 height 42
click at [406, 61] on section "PG Xpress Inc - Business identity" at bounding box center [517, 79] width 893 height 42
